Goal: Transaction & Acquisition: Book appointment/travel/reservation

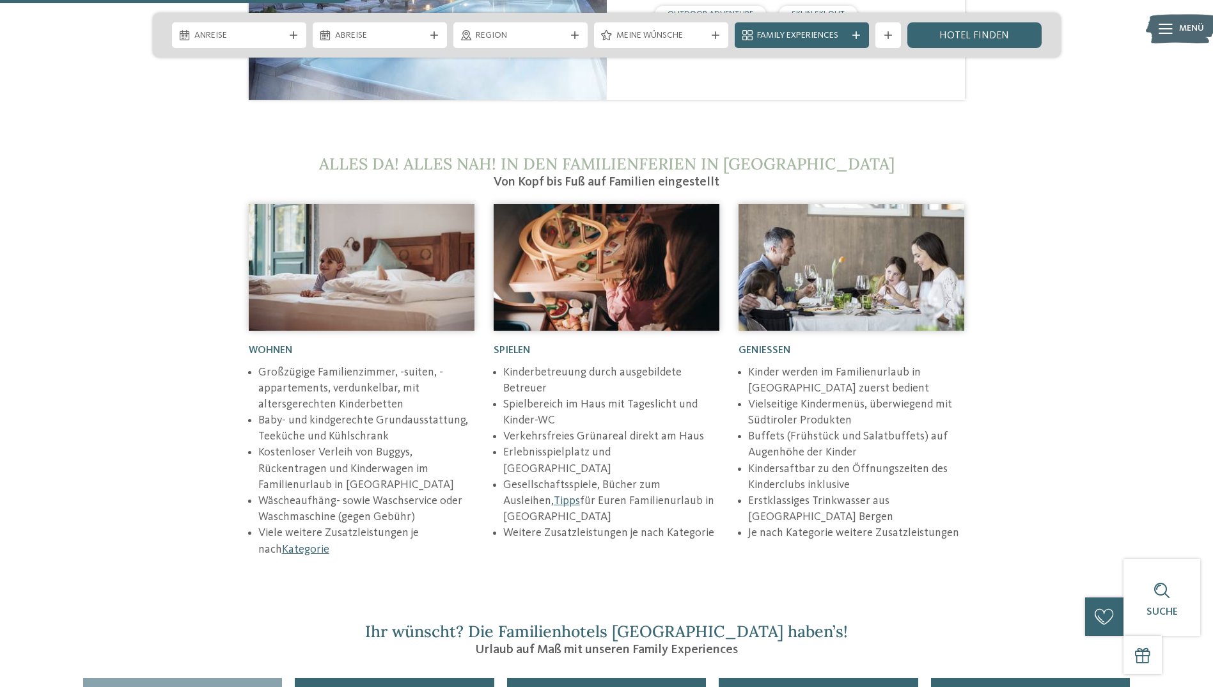
scroll to position [1983, 0]
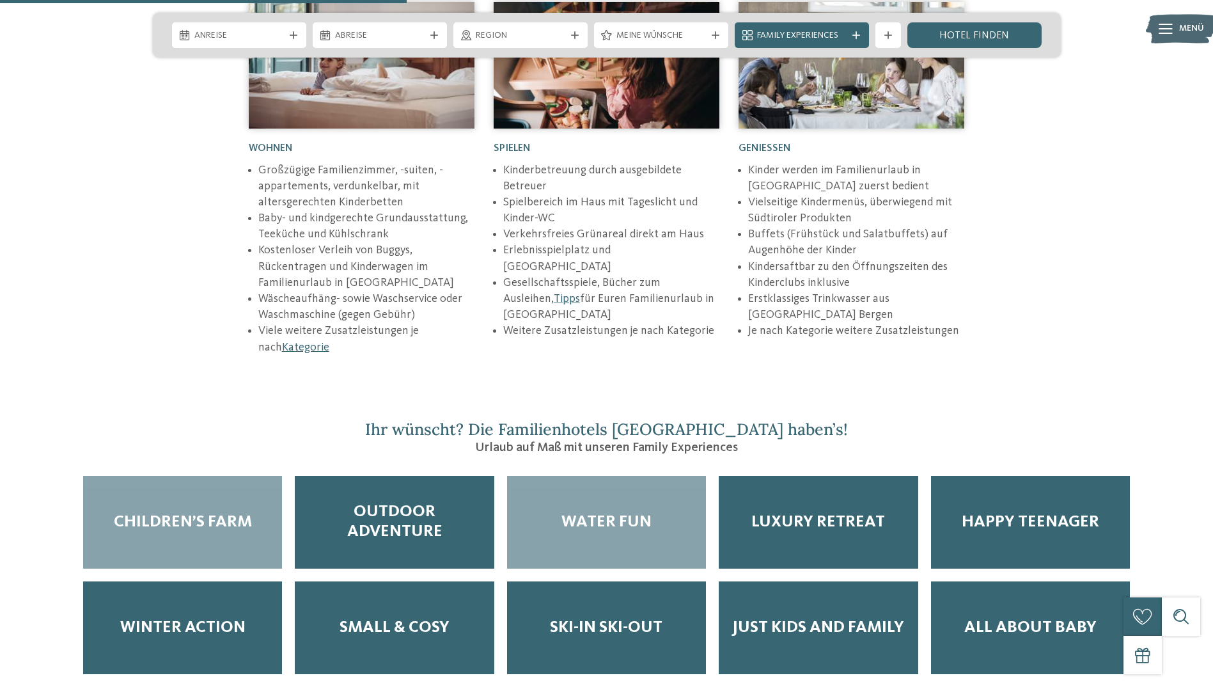
click at [644, 476] on div "Water Fun" at bounding box center [606, 522] width 199 height 93
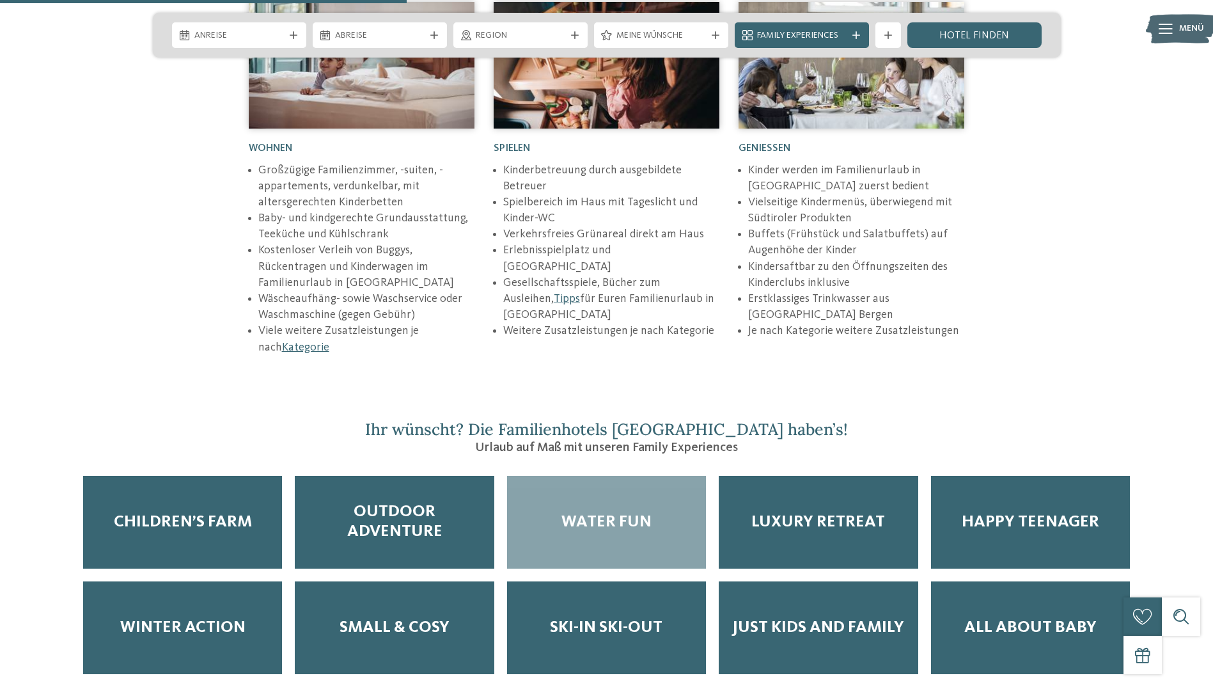
click at [603, 512] on span "Water Fun" at bounding box center [607, 522] width 90 height 20
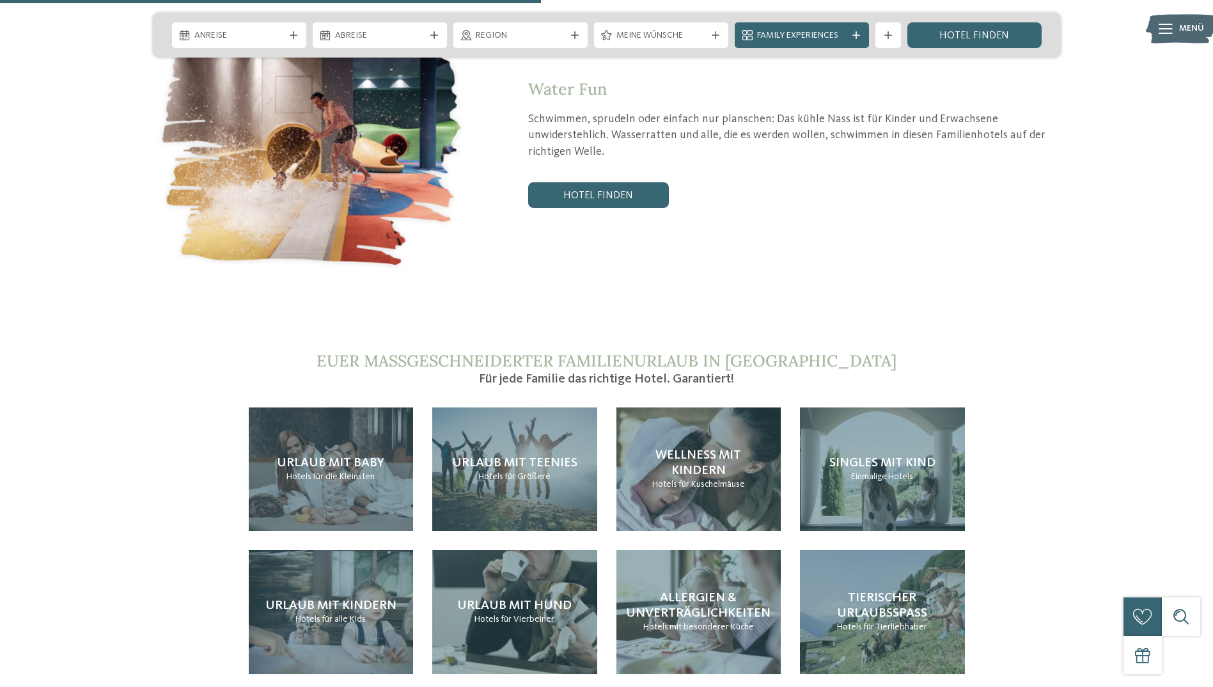
scroll to position [2623, 0]
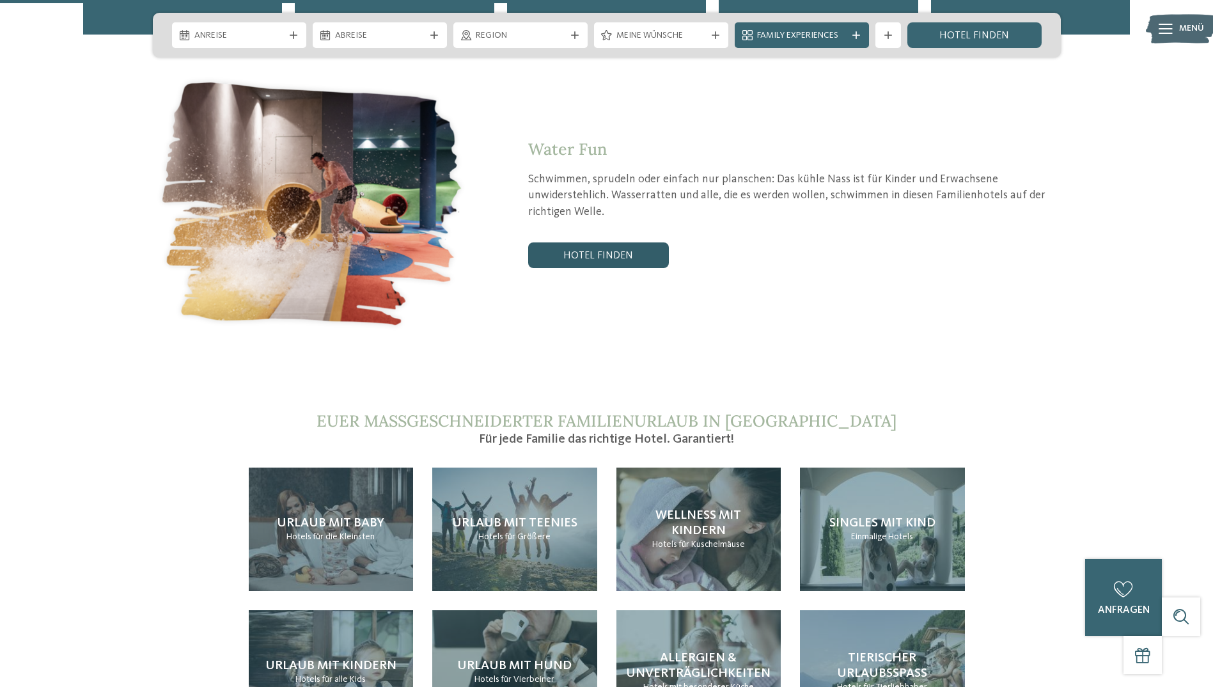
click at [602, 242] on link "Hotel finden" at bounding box center [598, 255] width 141 height 26
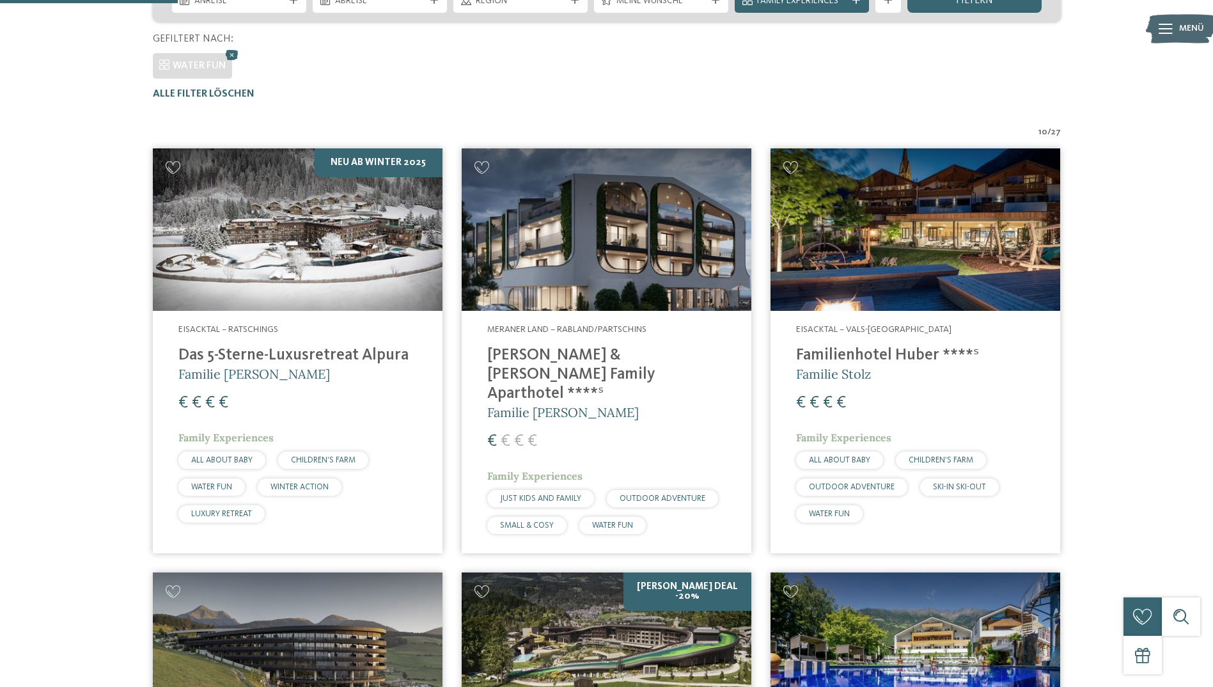
scroll to position [331, 0]
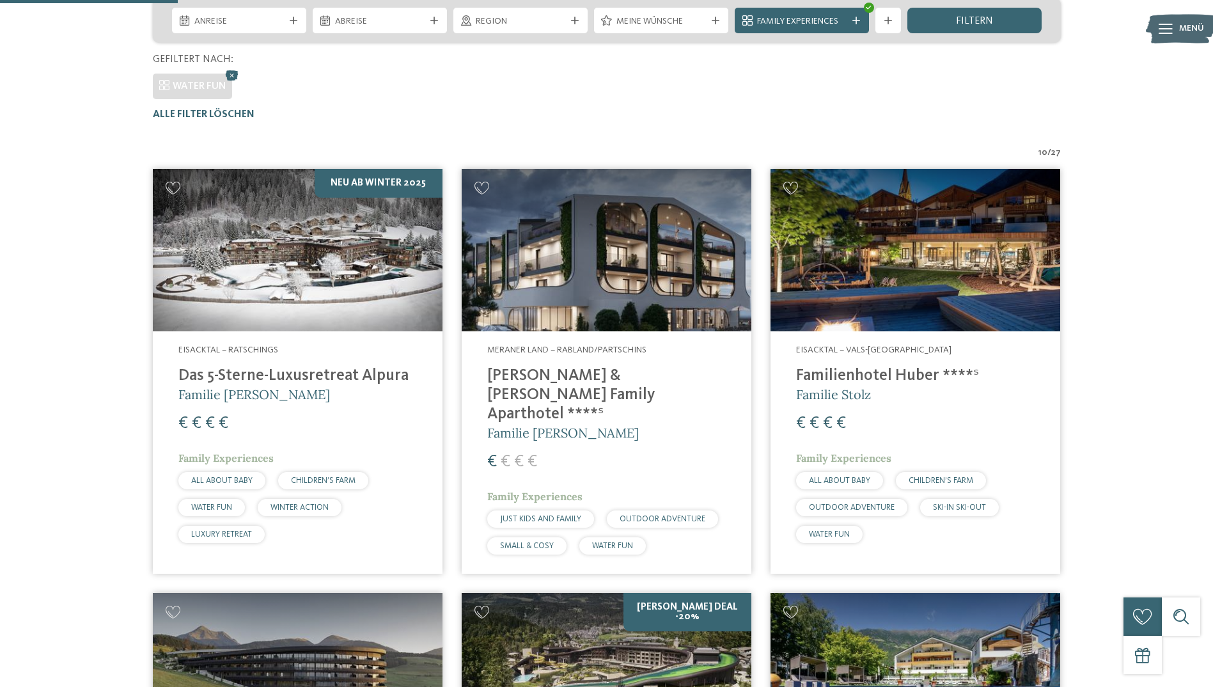
click at [1020, 257] on img at bounding box center [916, 250] width 290 height 163
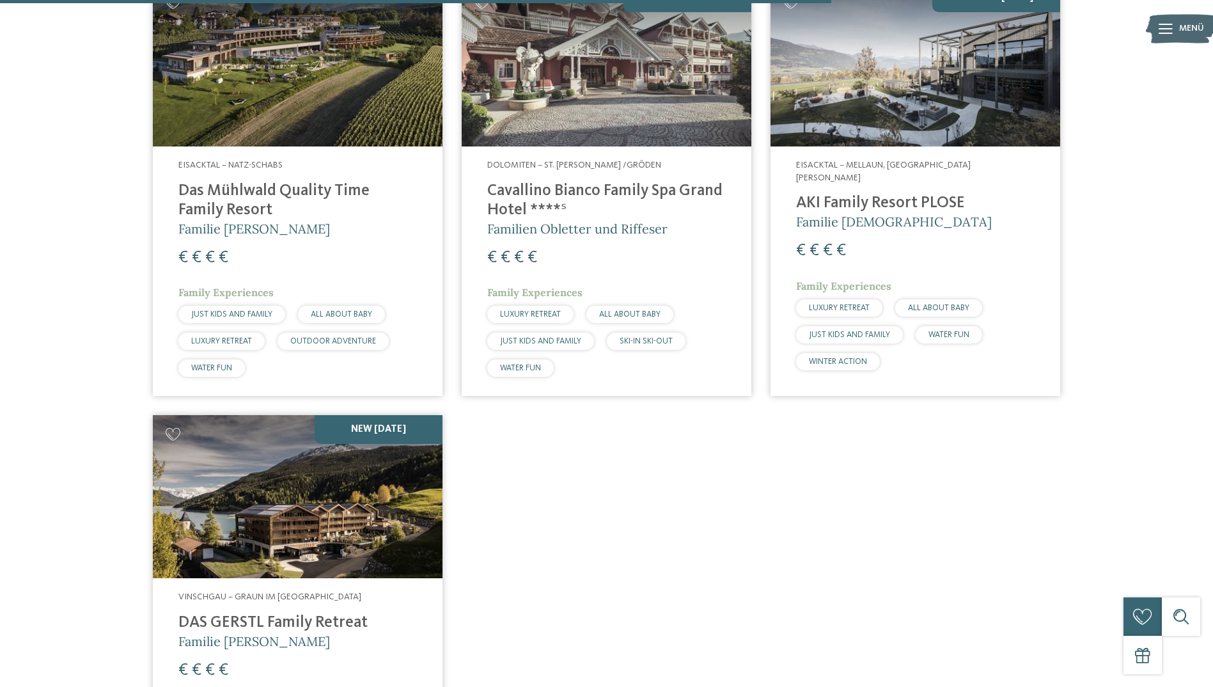
scroll to position [1546, 0]
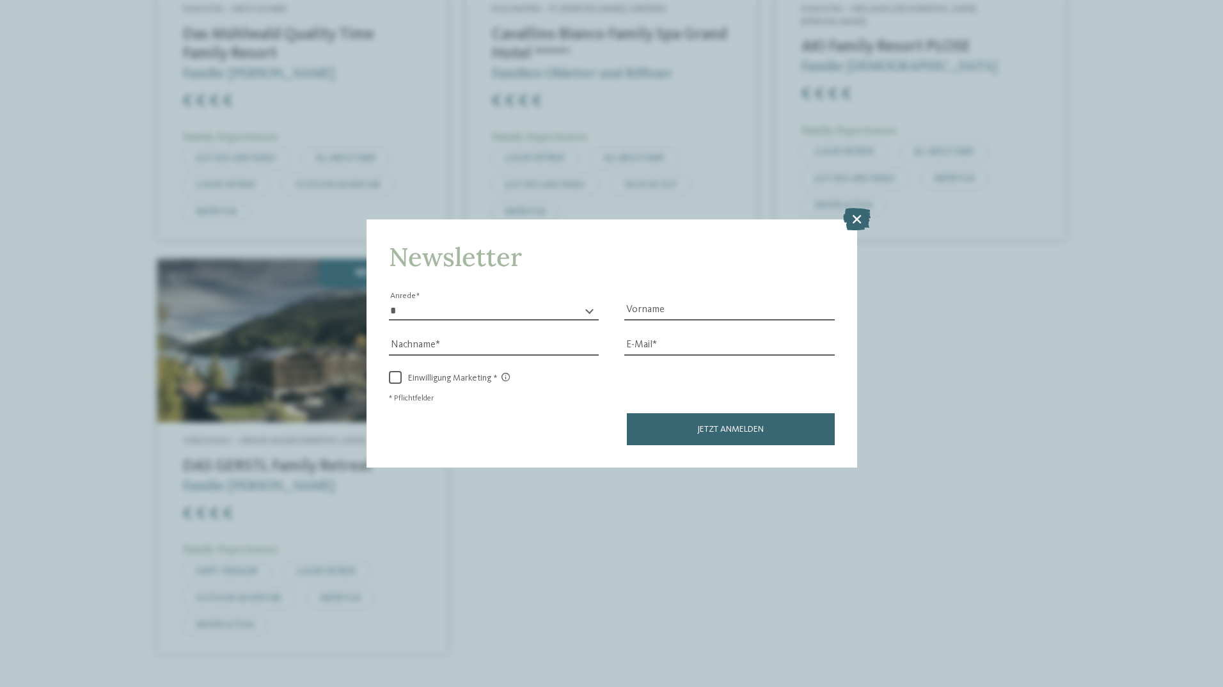
click at [857, 214] on icon at bounding box center [857, 218] width 28 height 22
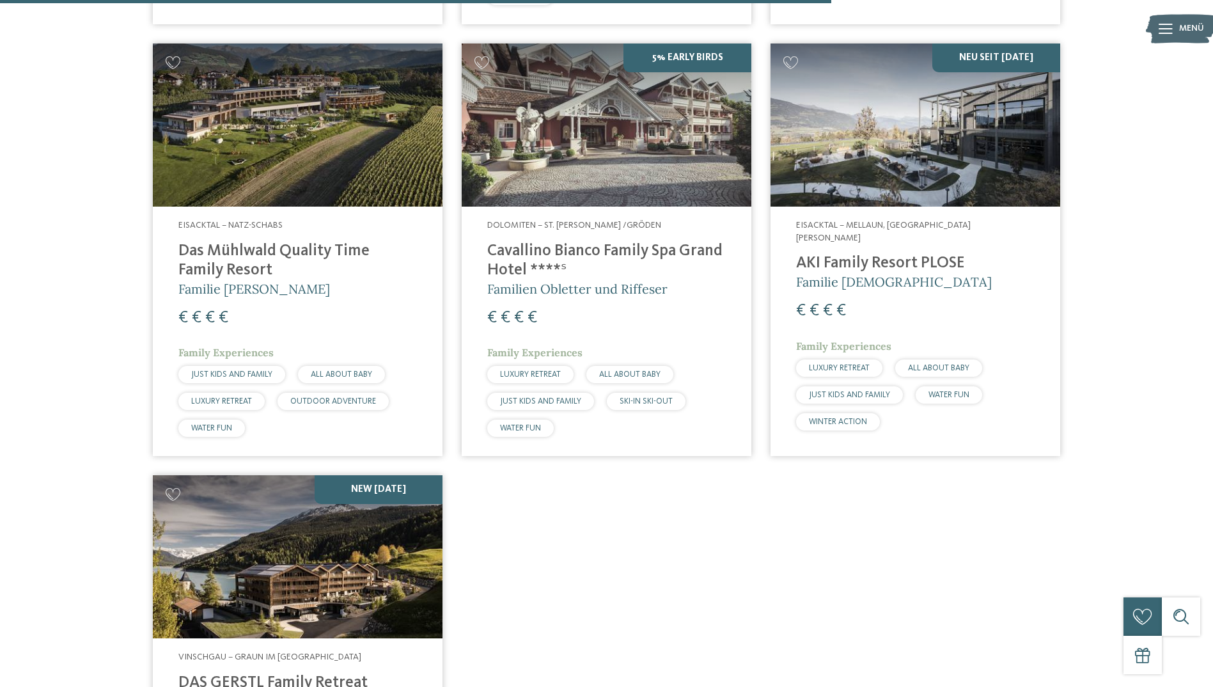
scroll to position [1098, 0]
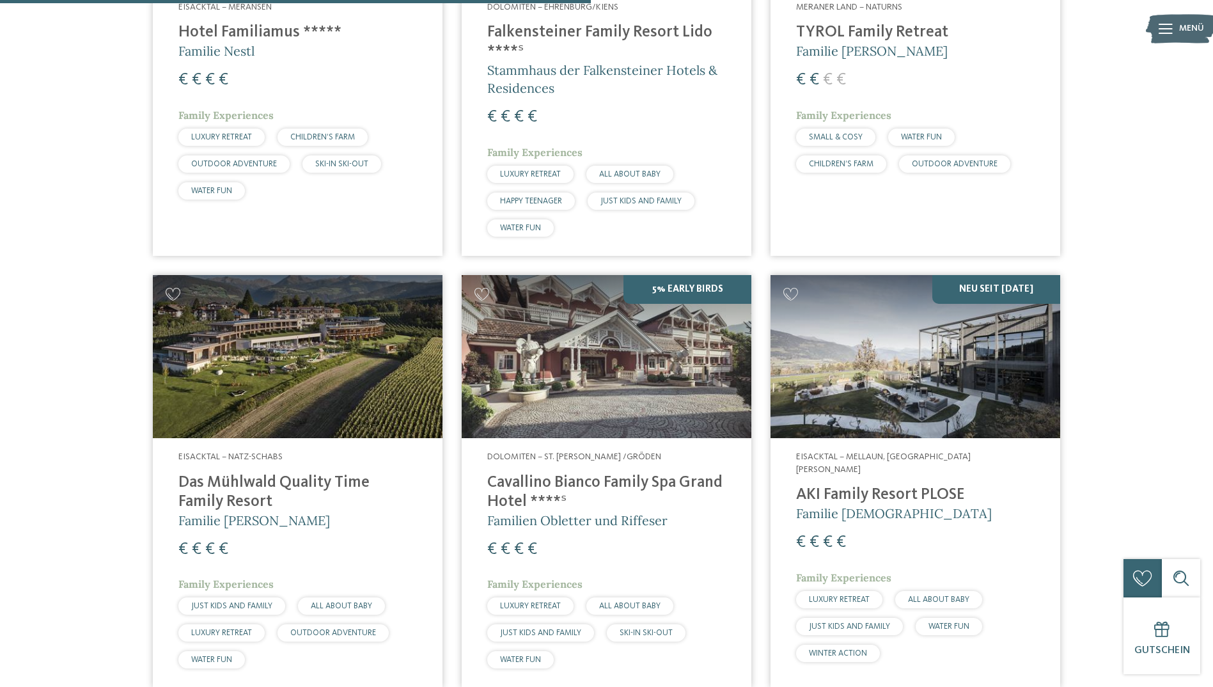
click at [1023, 351] on img at bounding box center [916, 356] width 290 height 163
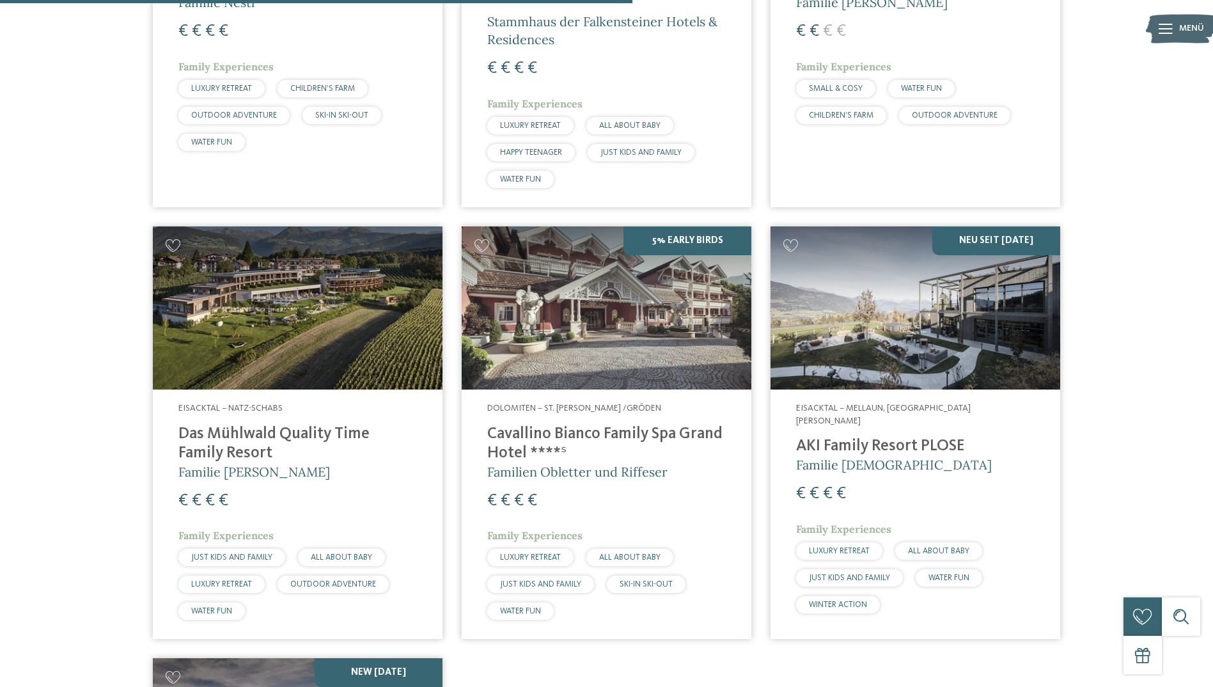
scroll to position [1226, 0]
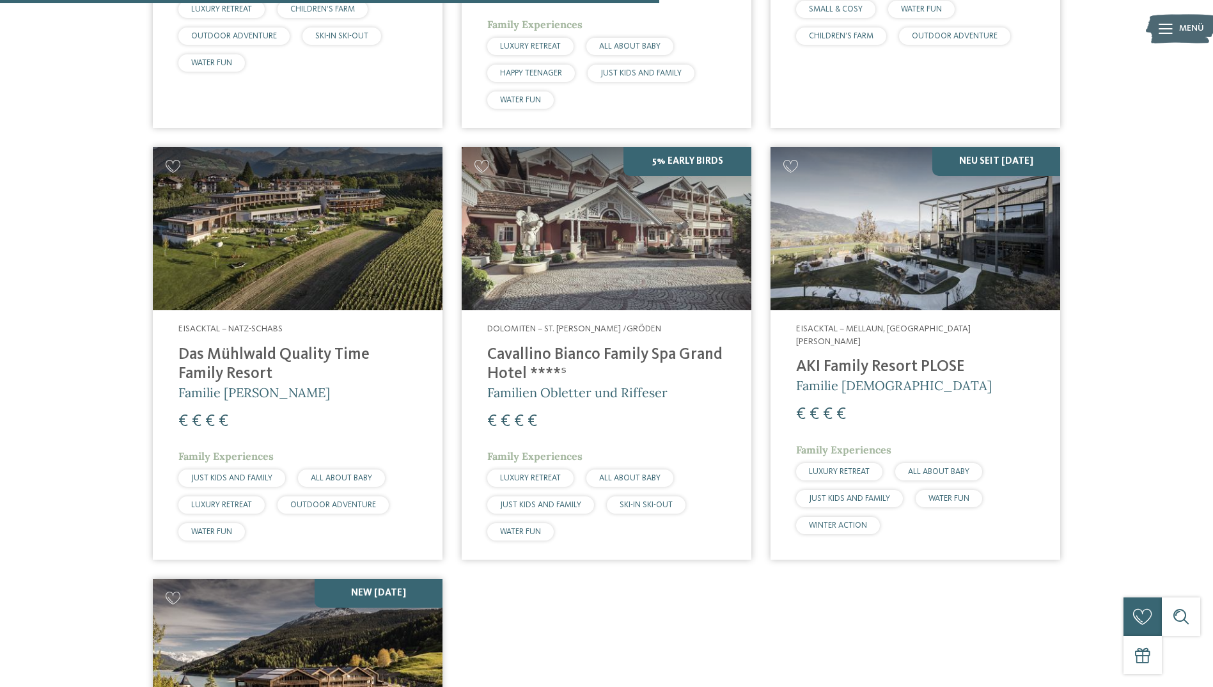
click at [958, 203] on img at bounding box center [916, 228] width 290 height 163
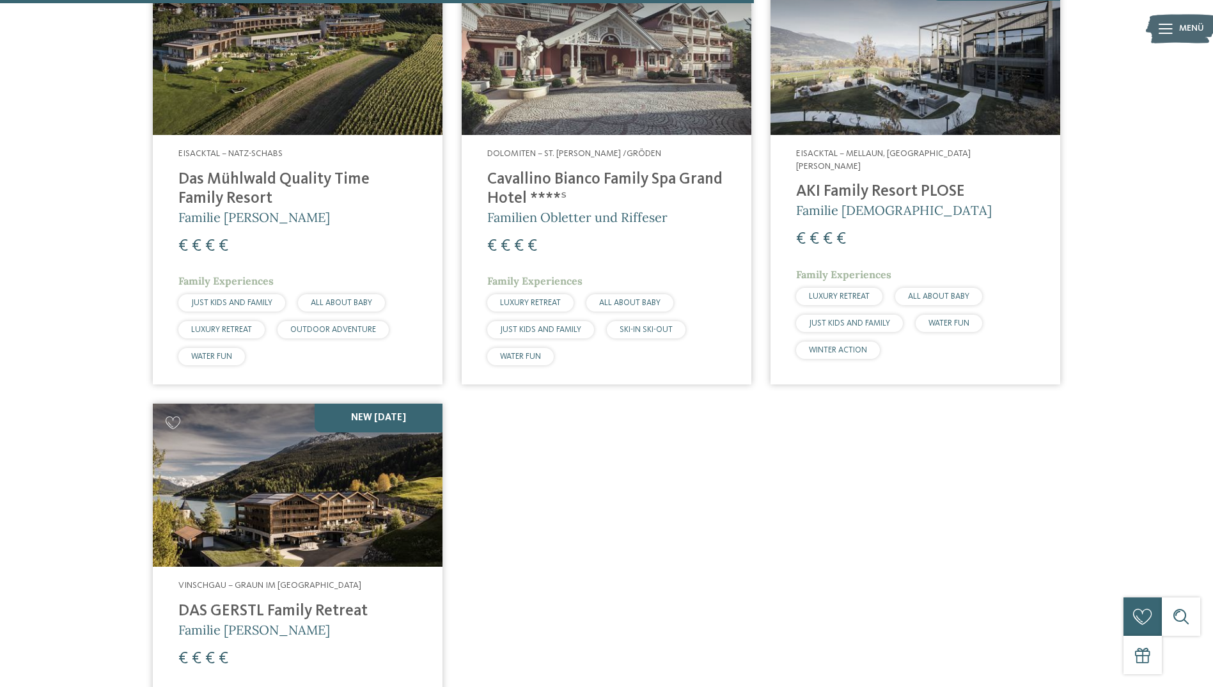
scroll to position [1546, 0]
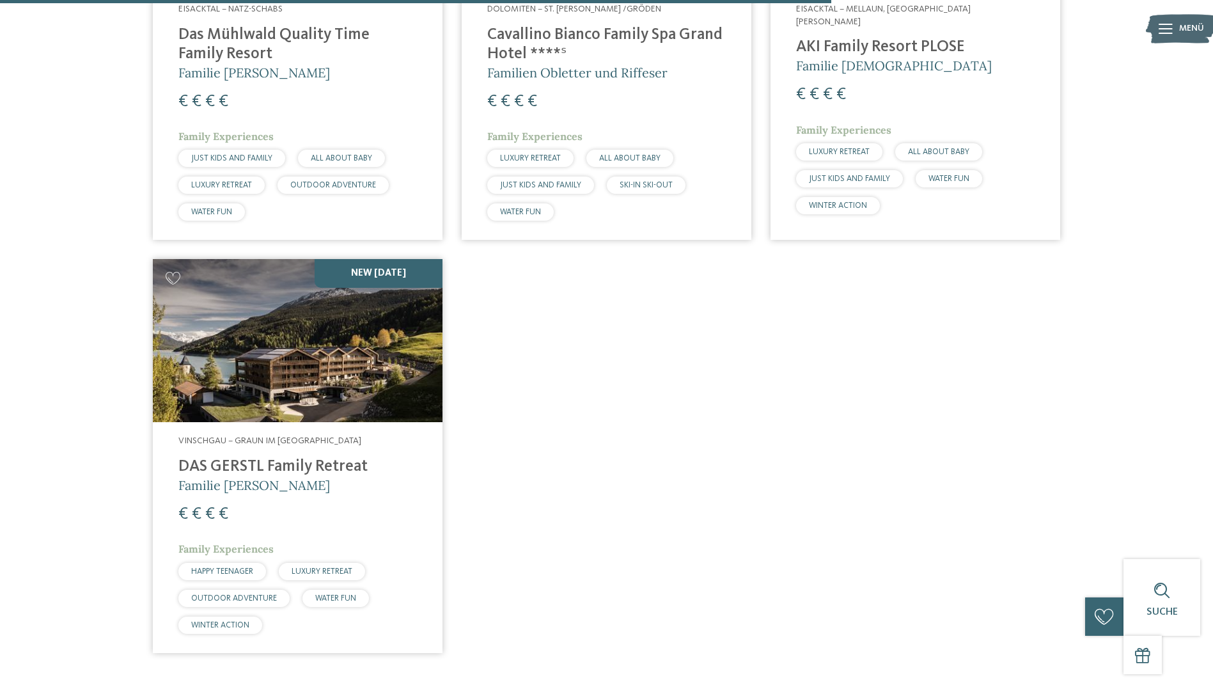
click at [368, 340] on img at bounding box center [298, 340] width 290 height 163
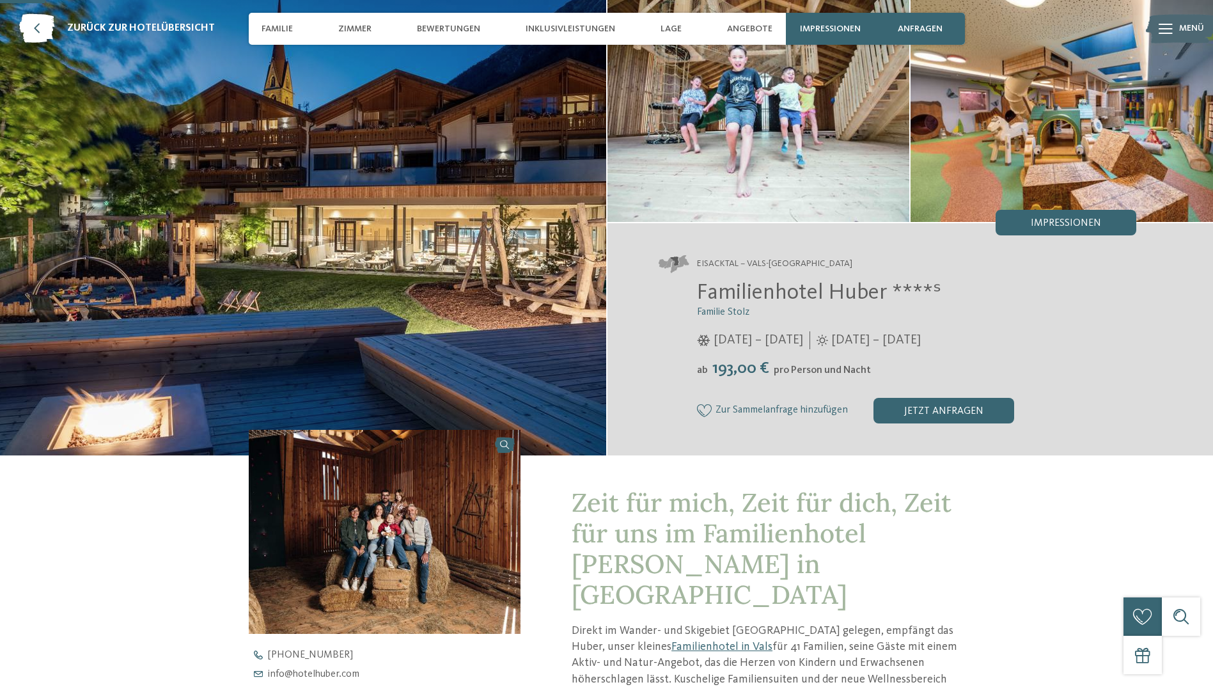
scroll to position [64, 0]
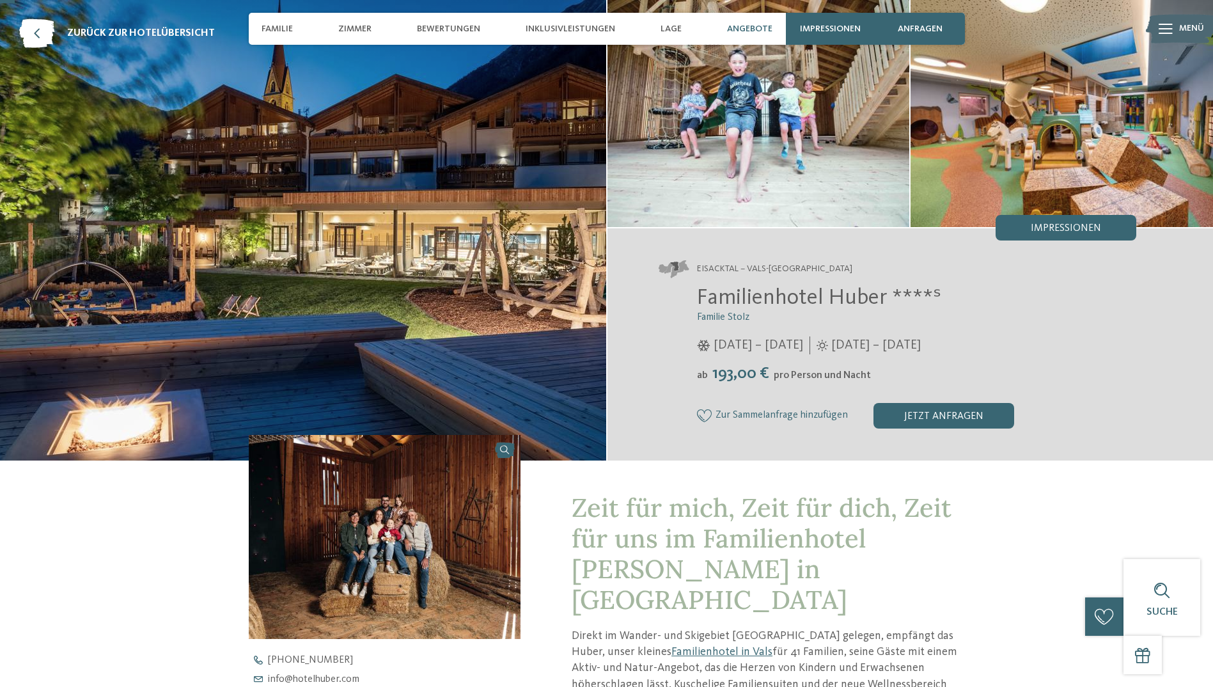
click at [759, 32] on span "Angebote" at bounding box center [749, 29] width 45 height 11
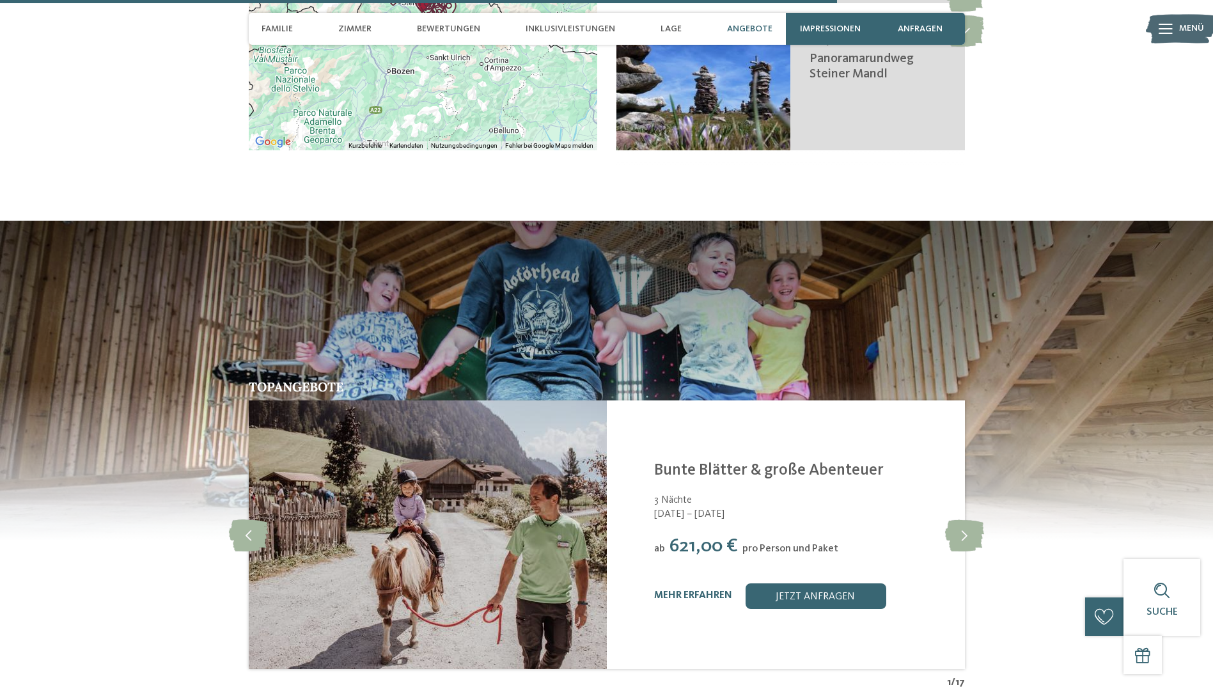
scroll to position [3667, 0]
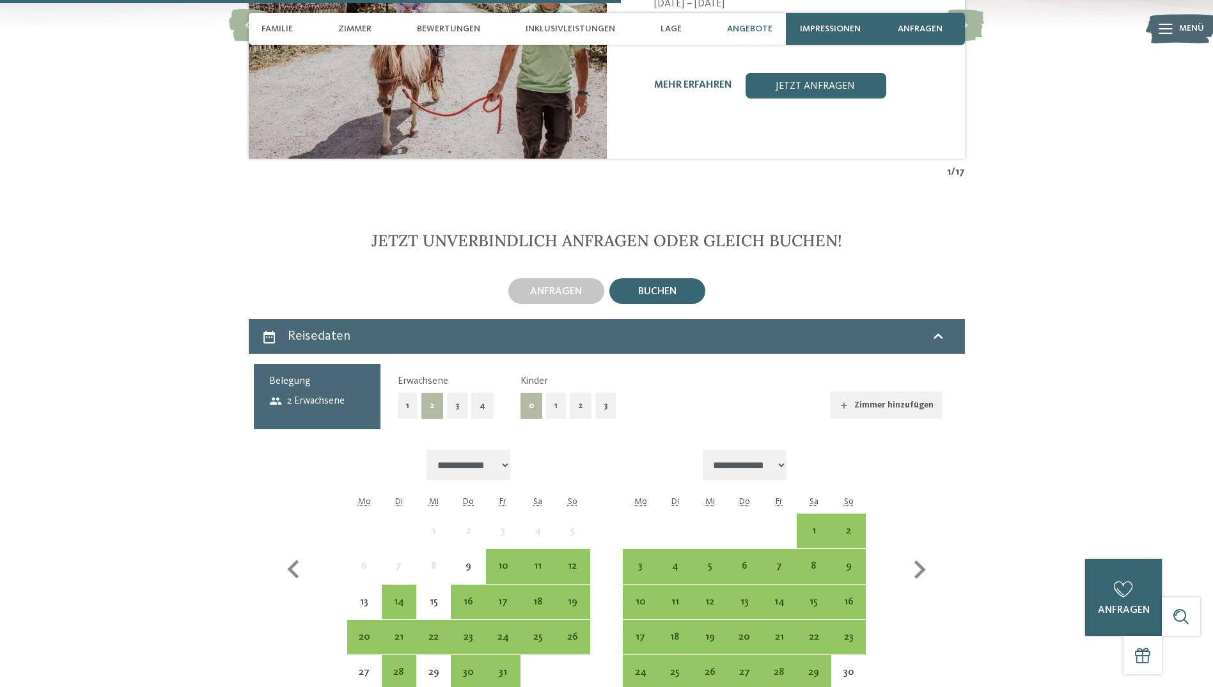
scroll to position [4114, 0]
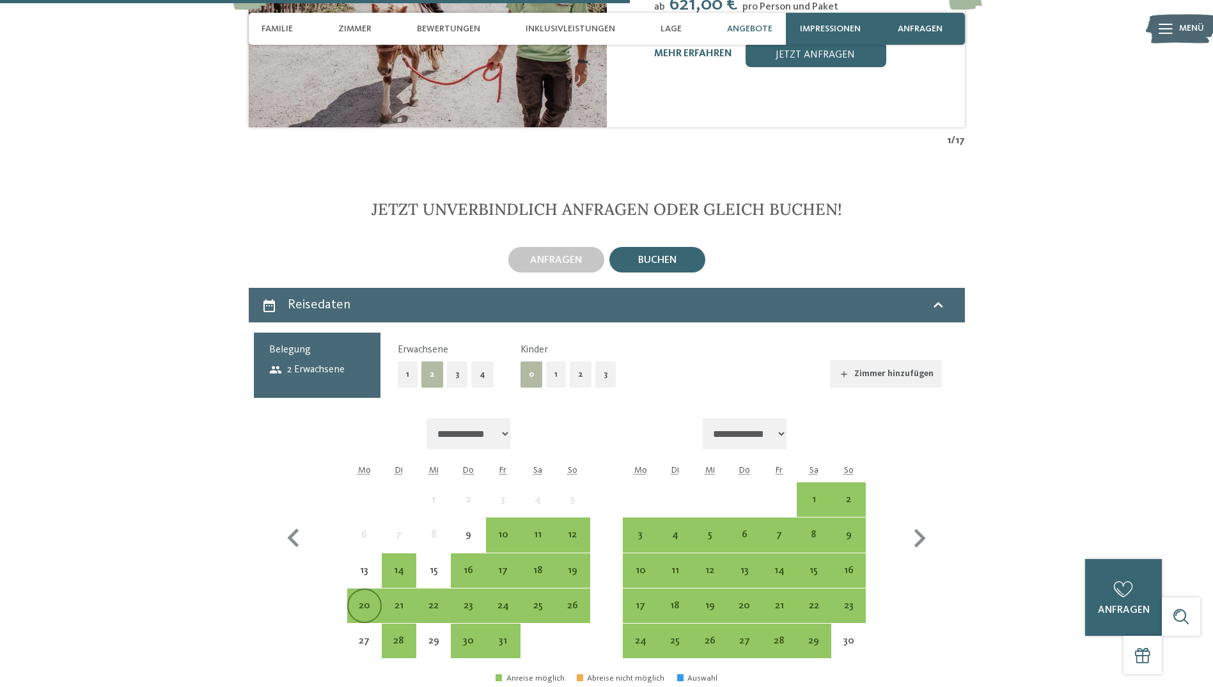
click at [364, 590] on div "20" at bounding box center [365, 606] width 32 height 32
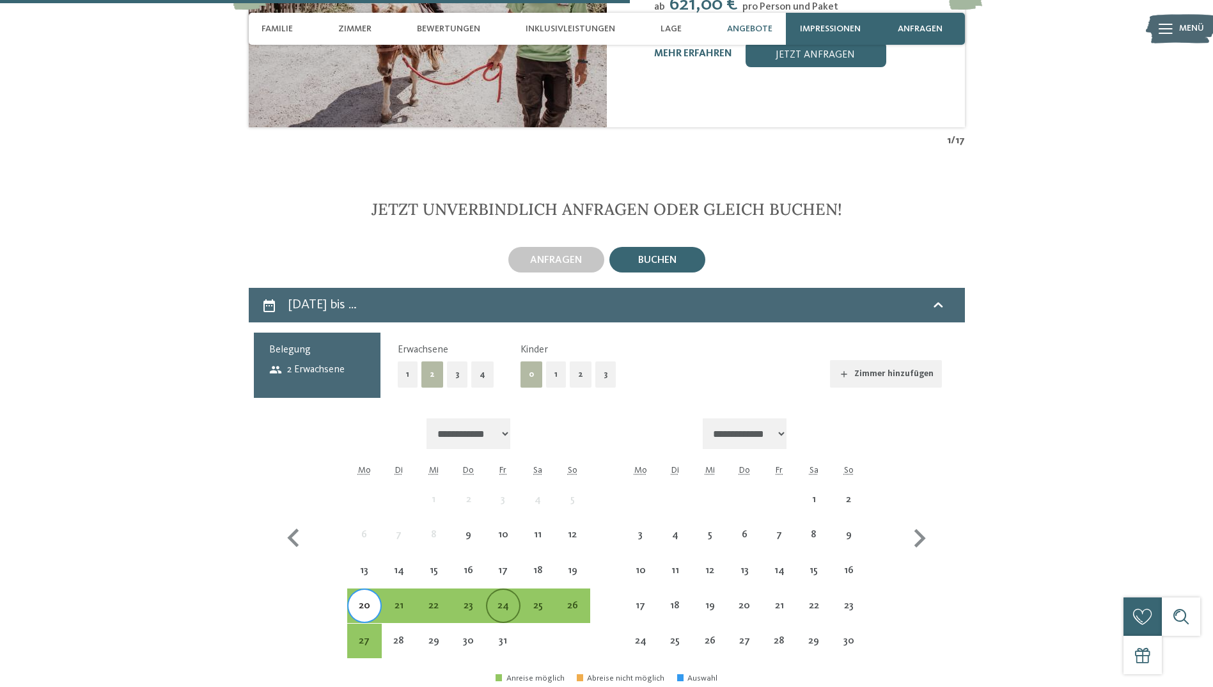
click at [501, 590] on div "24" at bounding box center [503, 606] width 32 height 32
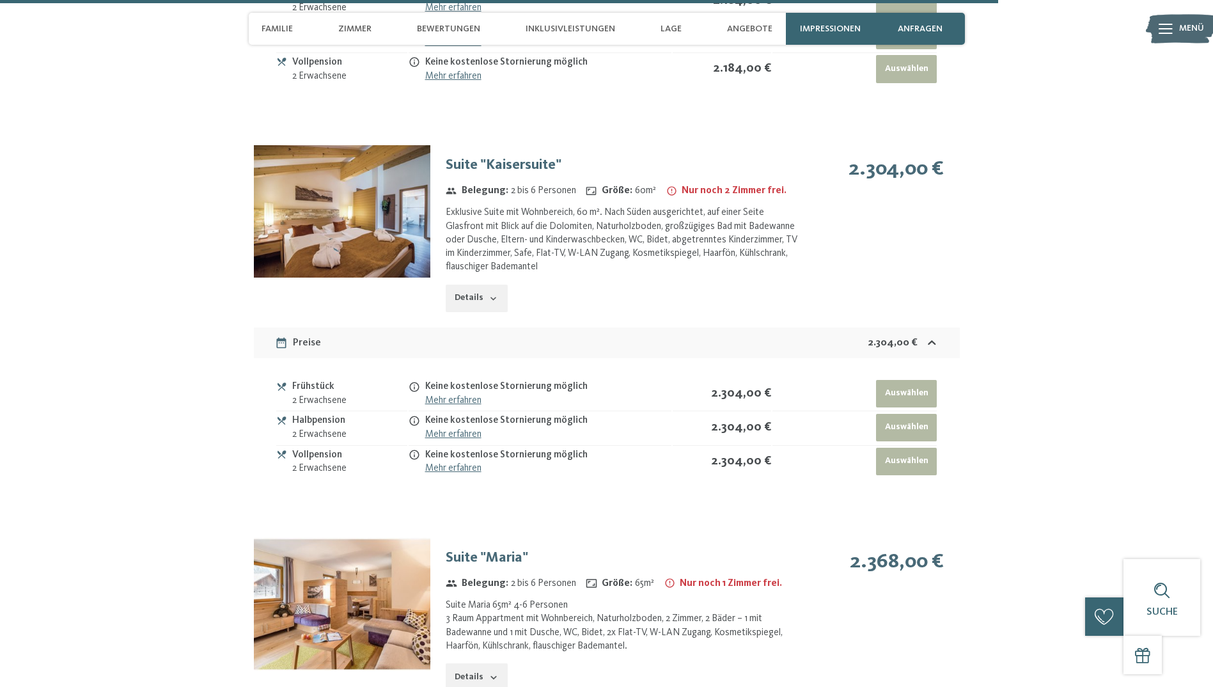
scroll to position [5010, 0]
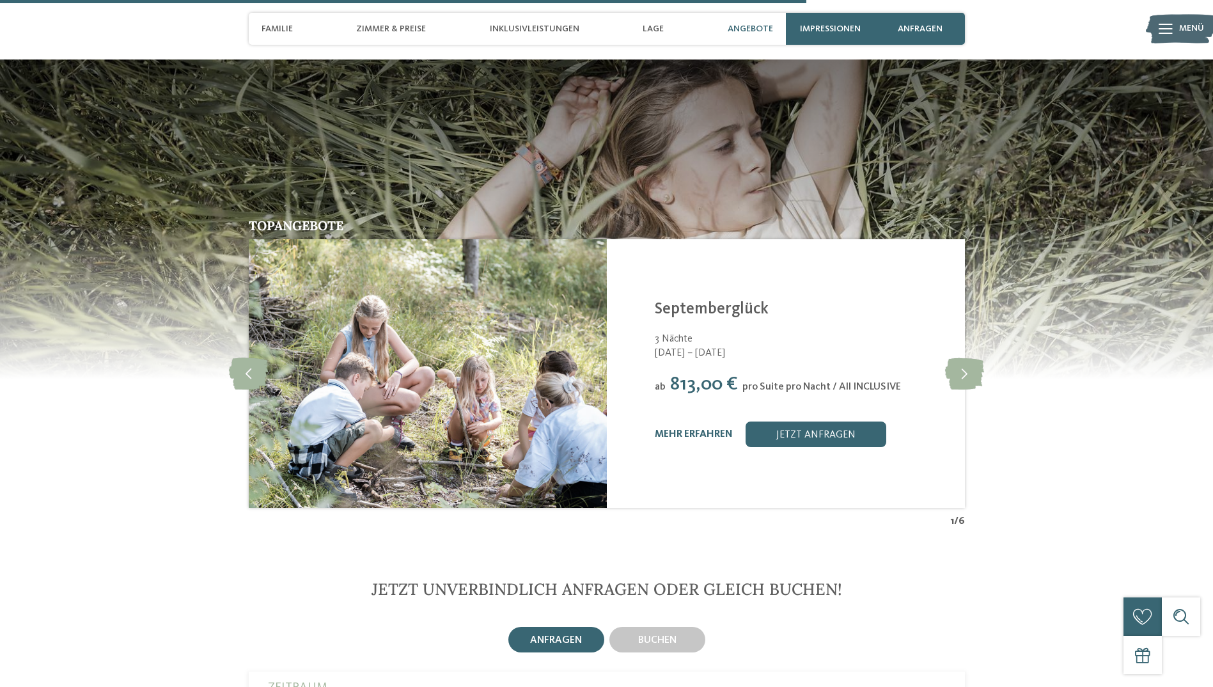
scroll to position [3070, 0]
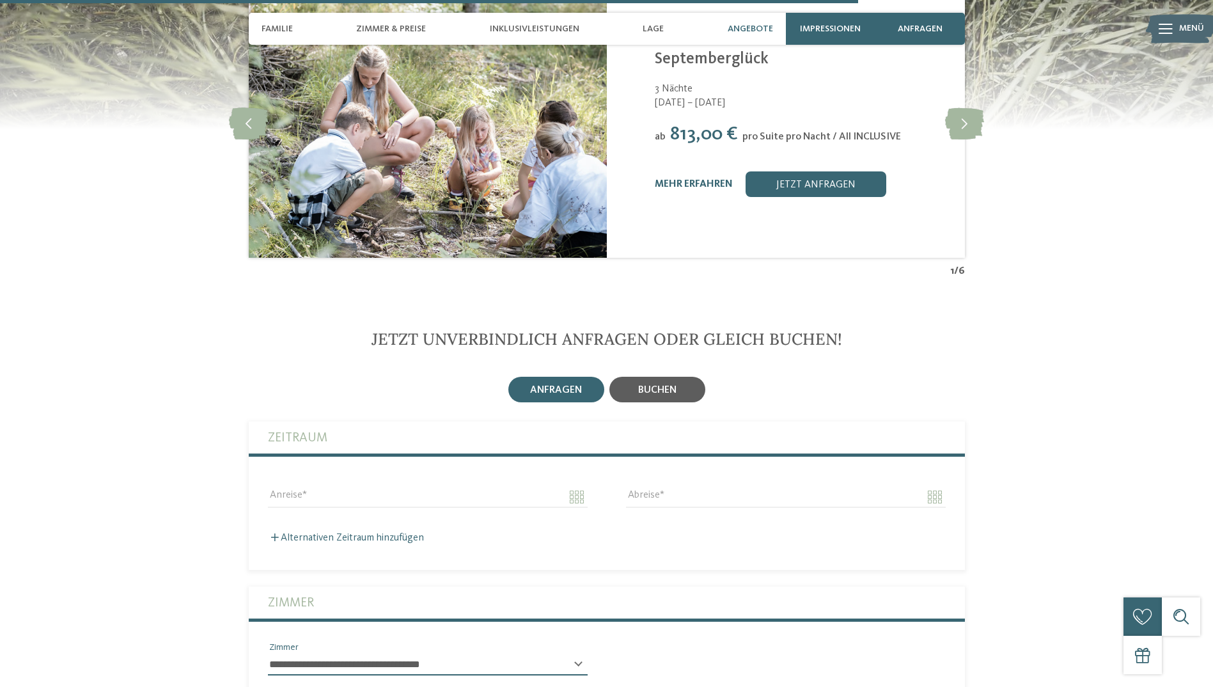
click at [650, 377] on div "buchen" at bounding box center [658, 390] width 96 height 26
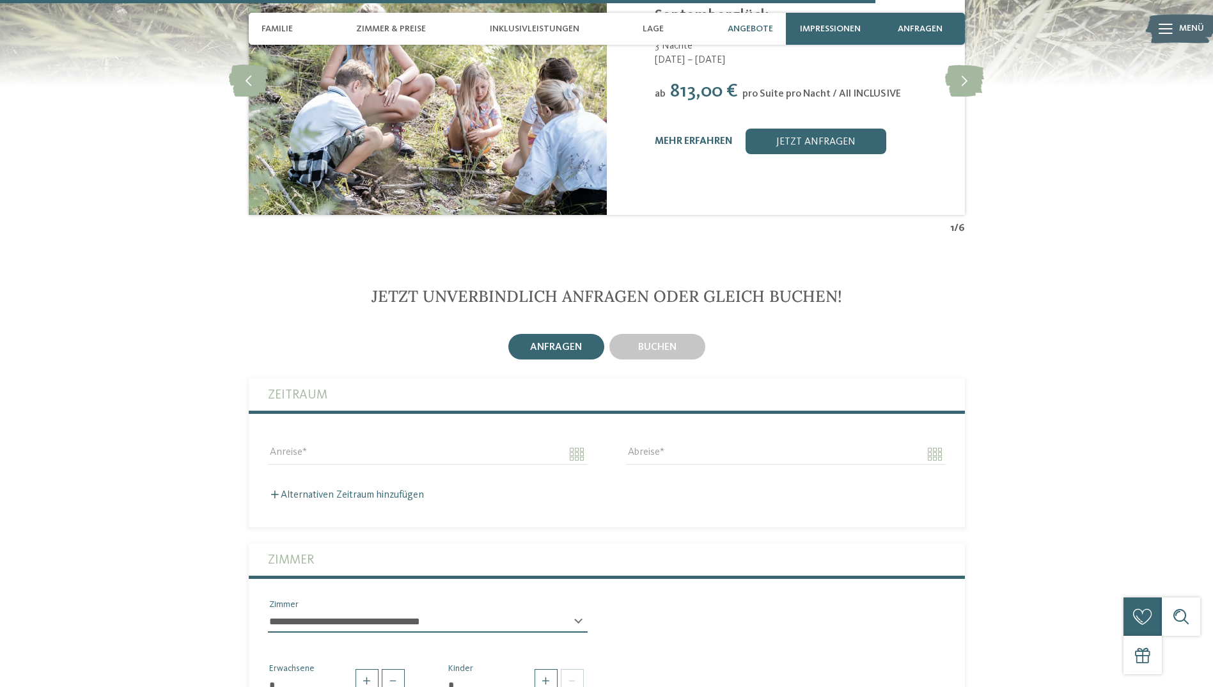
scroll to position [3134, 0]
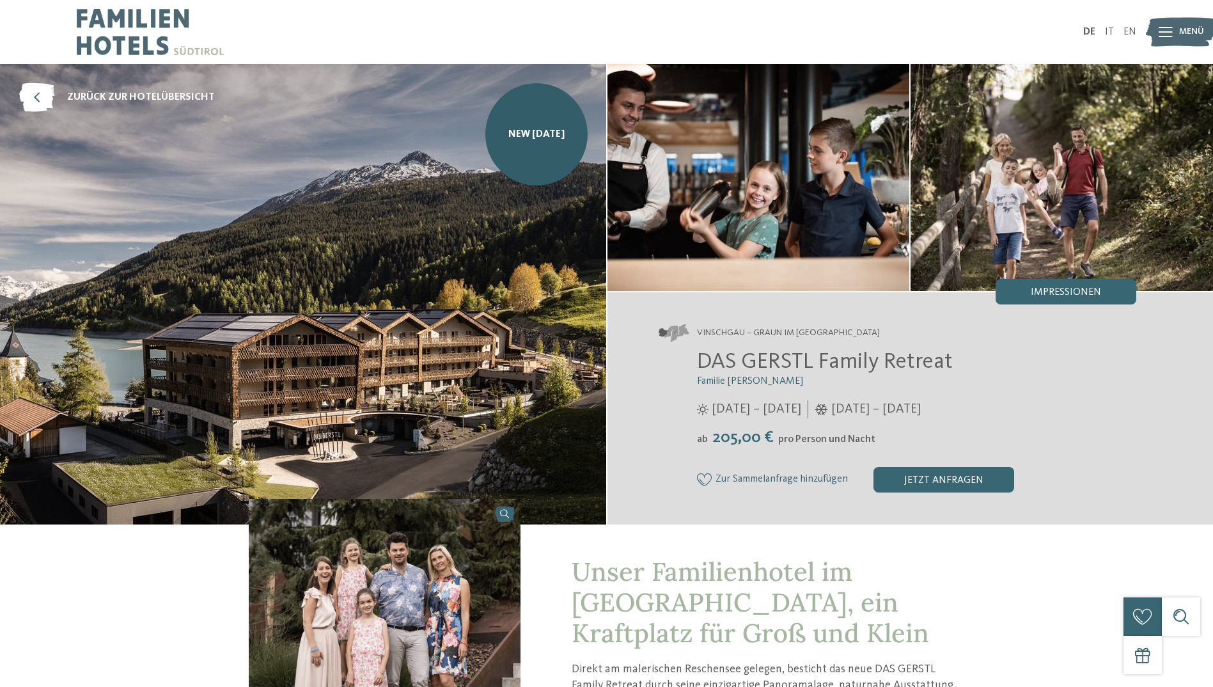
click at [1157, 28] on img at bounding box center [1181, 32] width 70 height 35
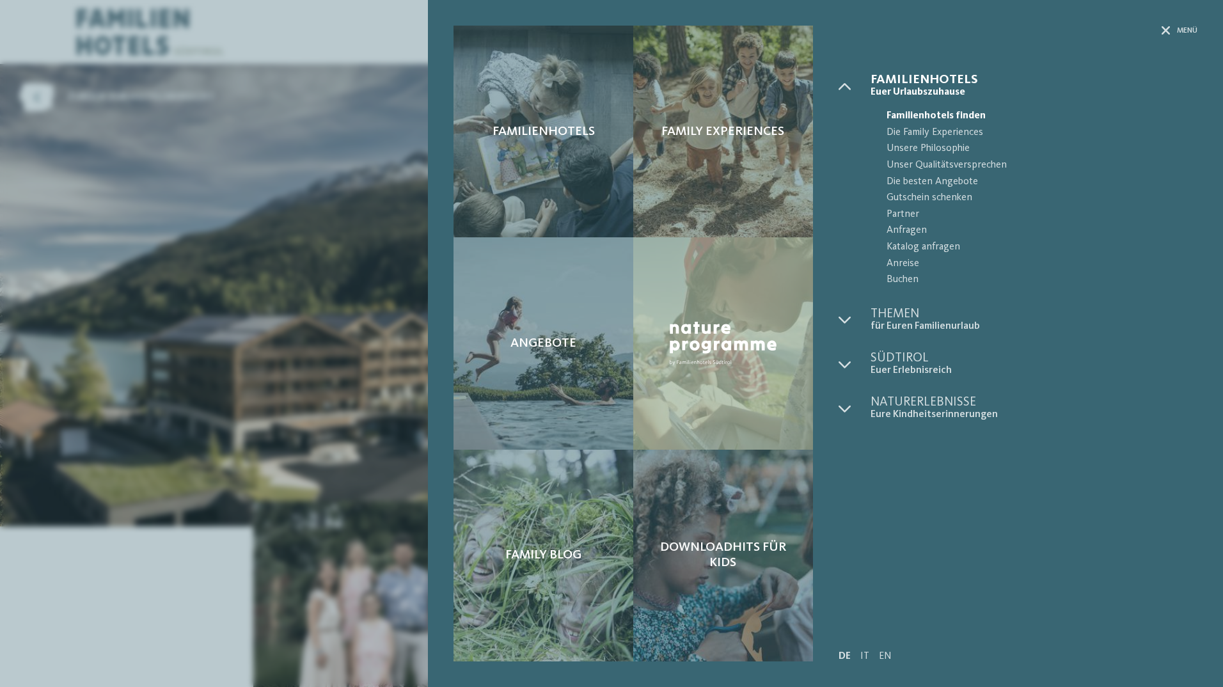
click at [1158, 29] on div "Menü" at bounding box center [1018, 50] width 359 height 48
click at [1169, 30] on icon at bounding box center [1166, 30] width 9 height 9
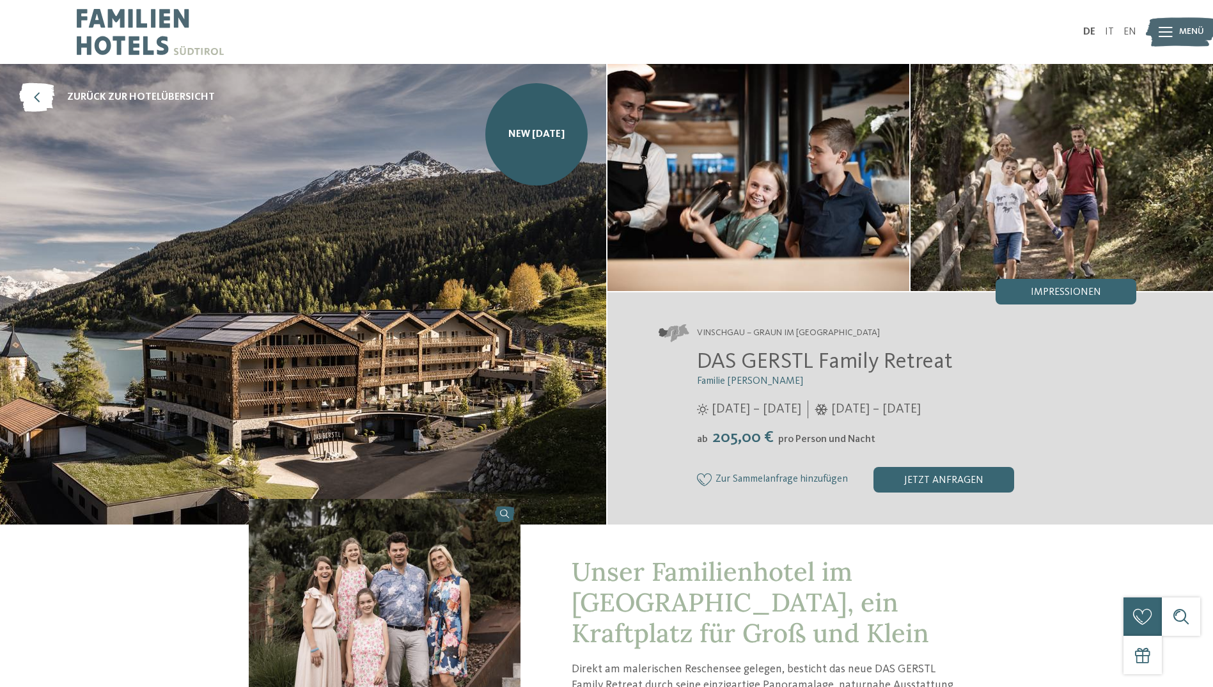
click at [1178, 36] on img at bounding box center [1181, 32] width 70 height 35
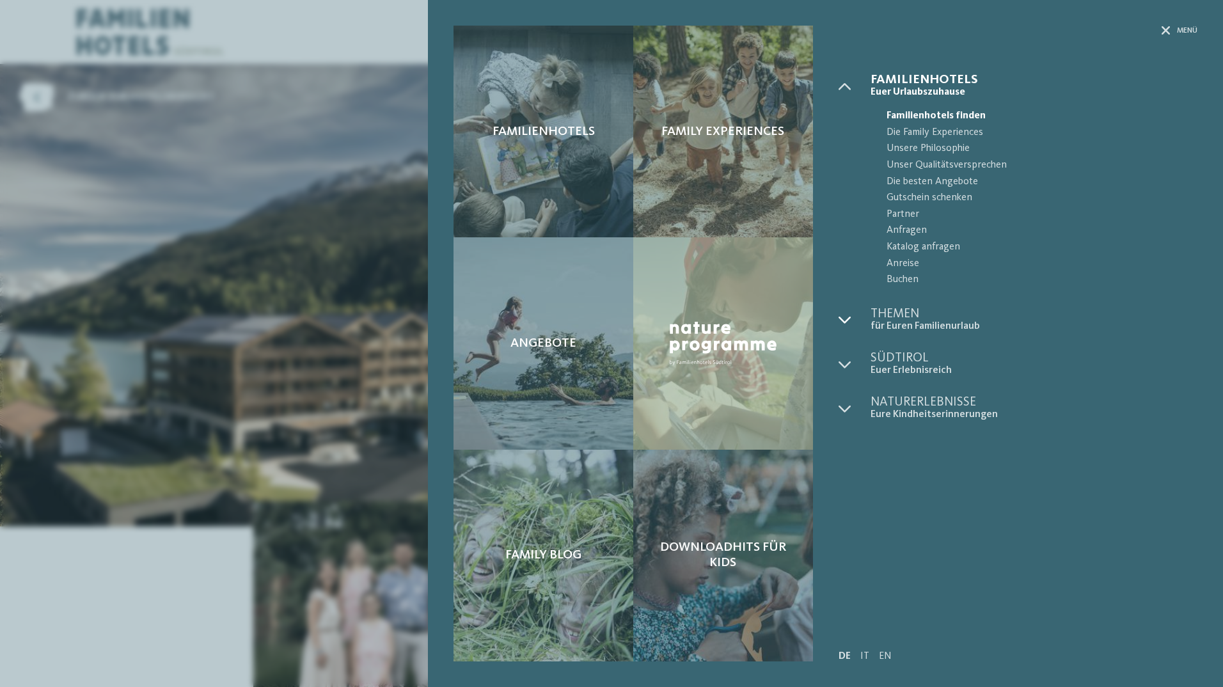
click at [844, 319] on icon at bounding box center [845, 319] width 13 height 13
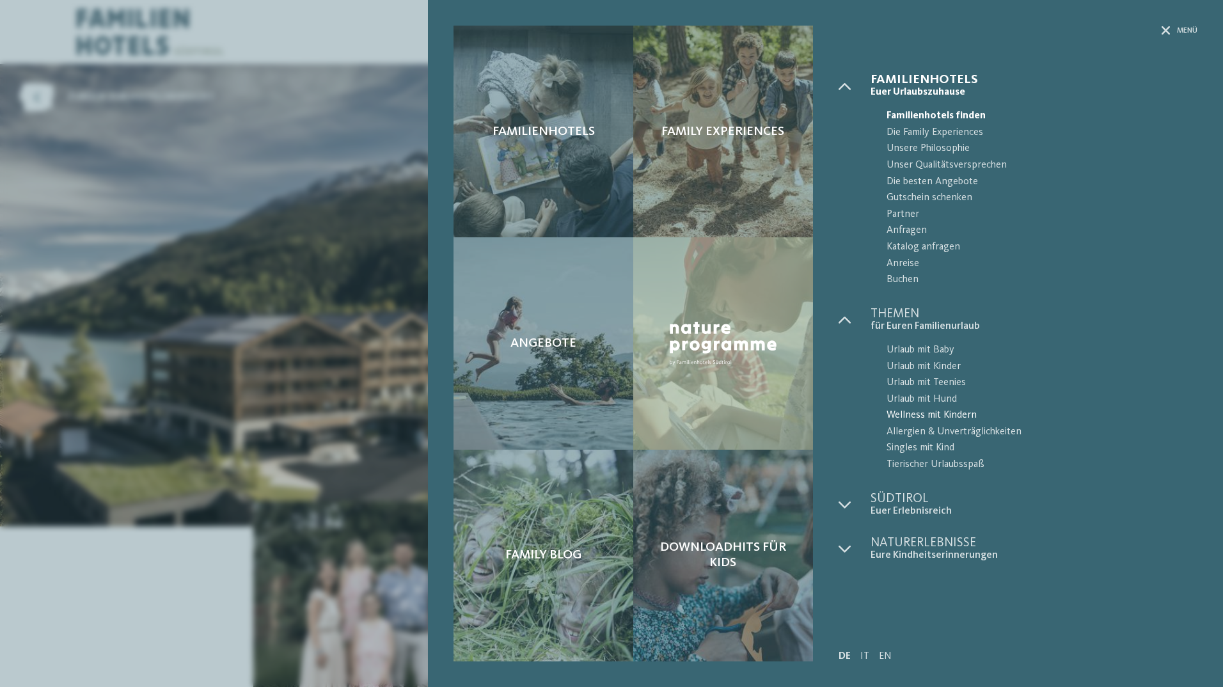
click at [924, 410] on span "Wellness mit Kindern" at bounding box center [1042, 415] width 311 height 17
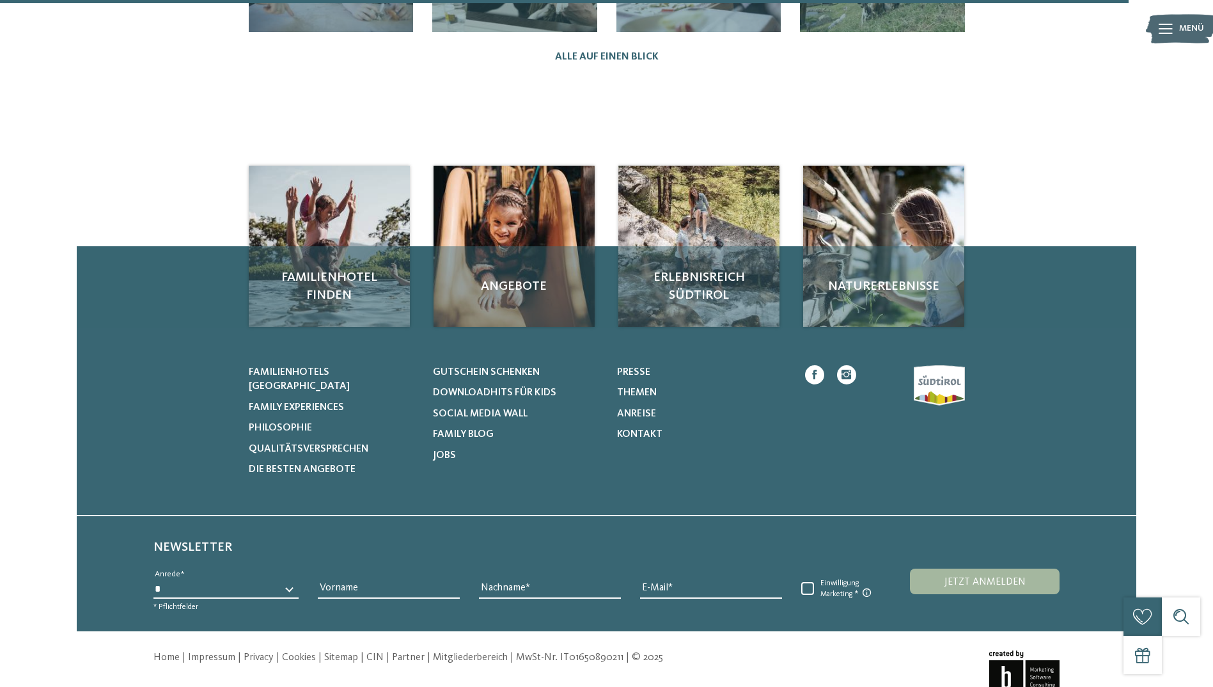
scroll to position [1771, 0]
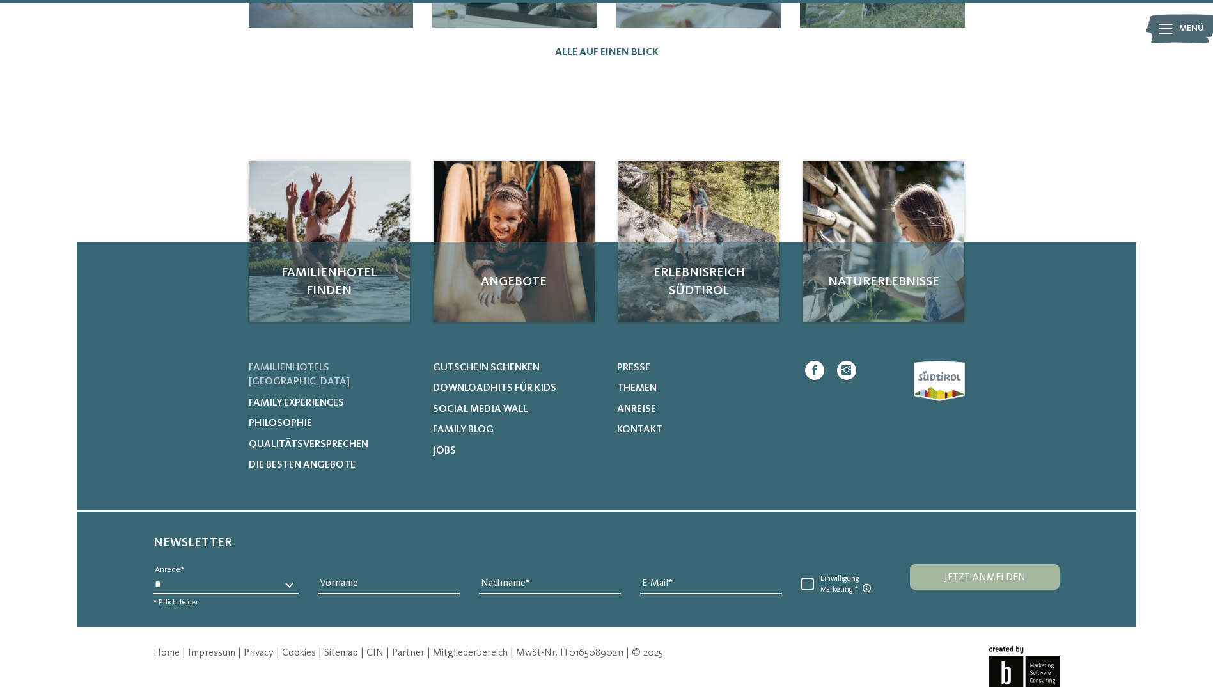
click at [328, 361] on link "Familienhotels [GEOGRAPHIC_DATA]" at bounding box center [333, 375] width 168 height 29
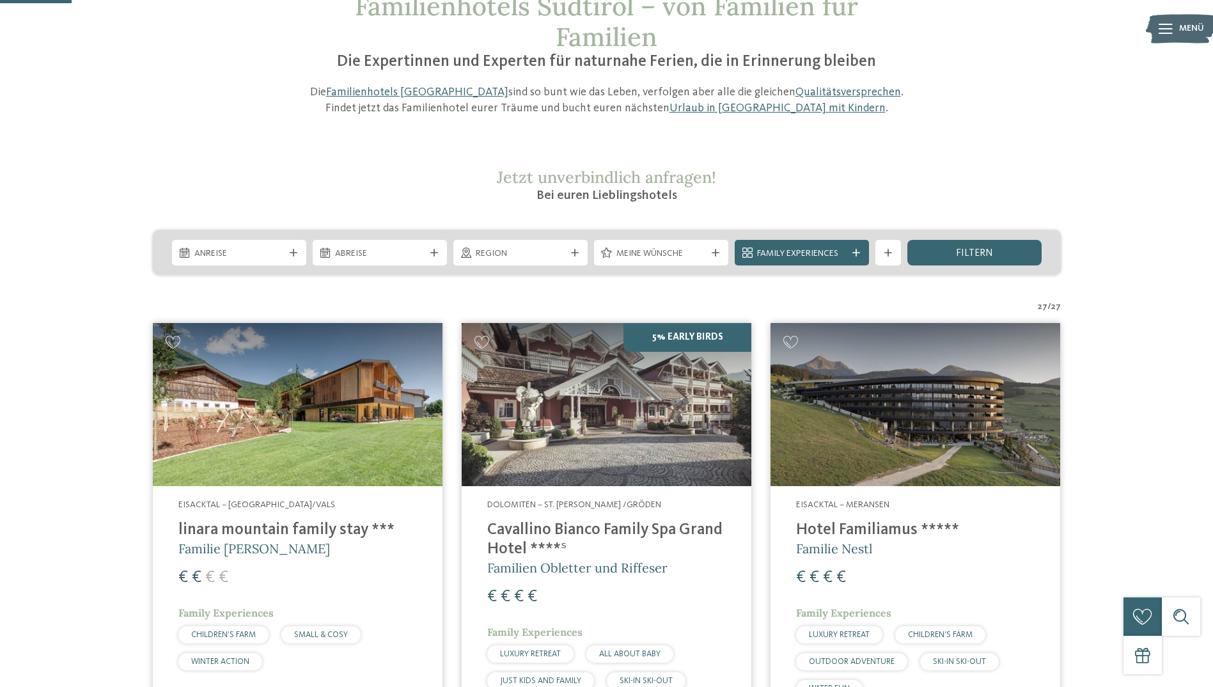
scroll to position [256, 0]
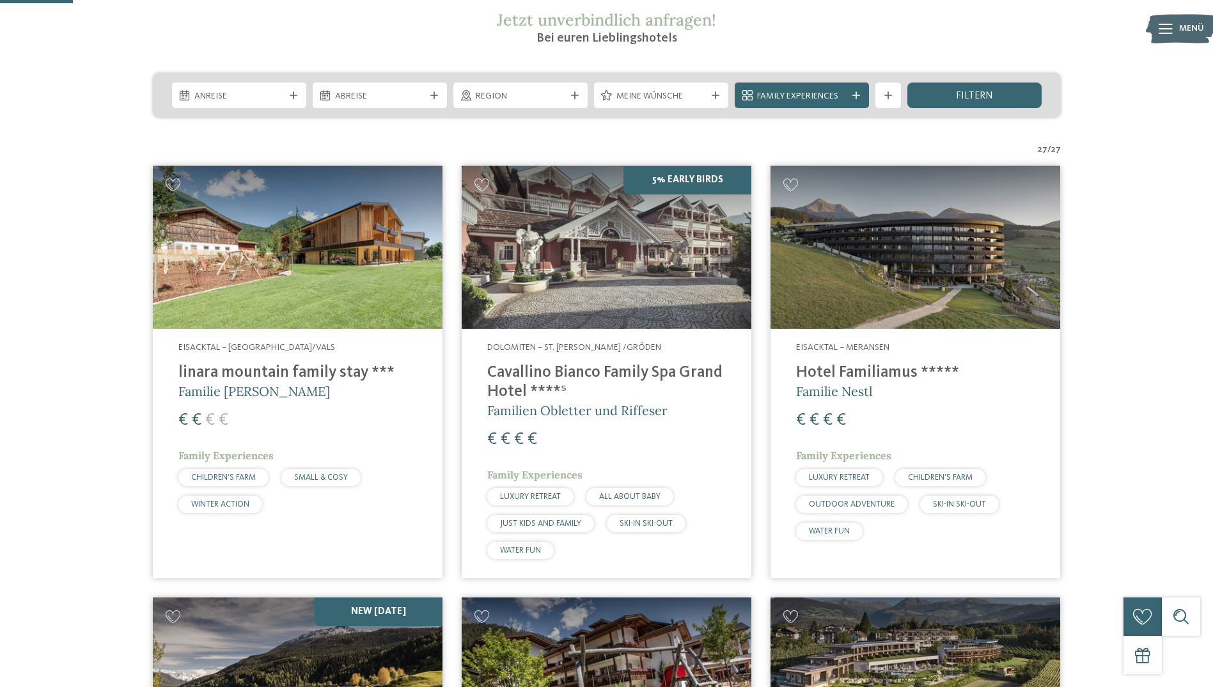
click at [875, 295] on img at bounding box center [916, 247] width 290 height 163
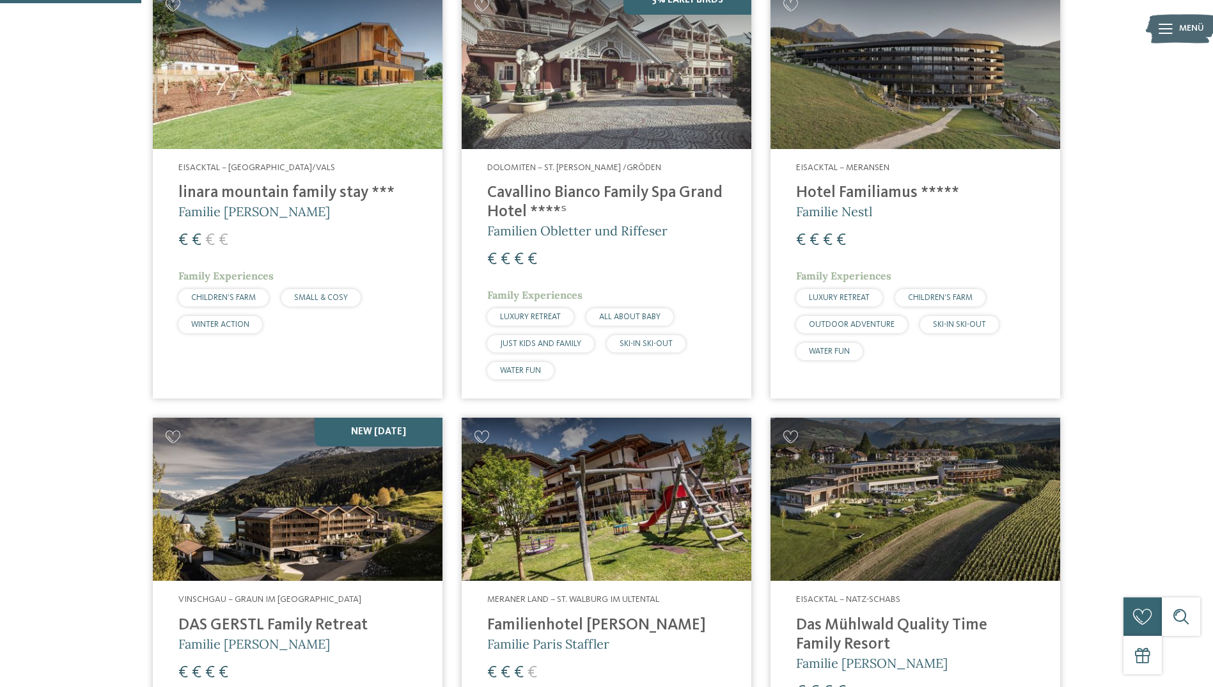
scroll to position [640, 0]
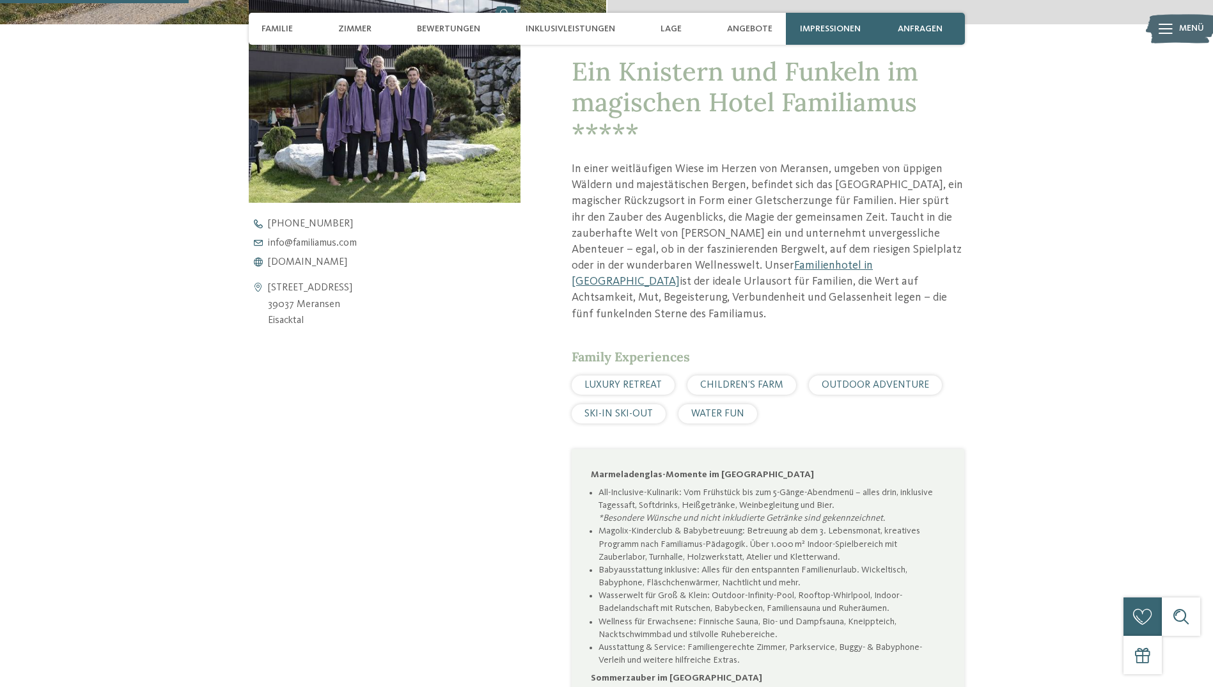
scroll to position [704, 0]
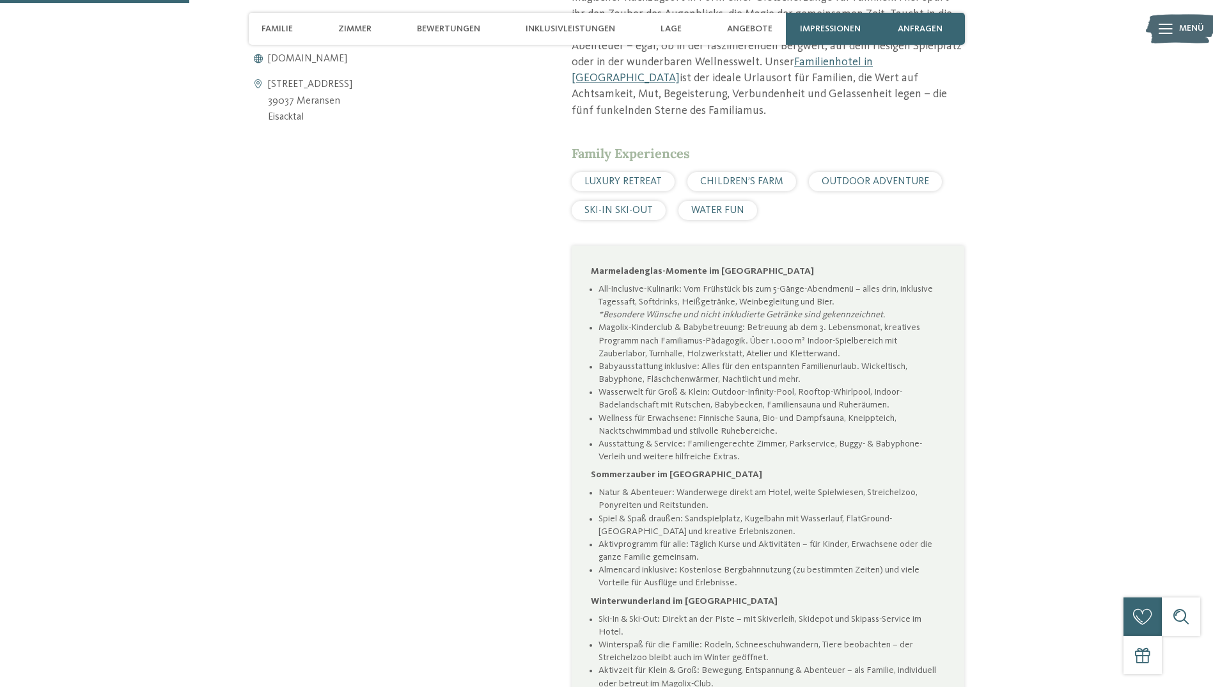
click at [727, 211] on span "WATER FUN" at bounding box center [717, 210] width 53 height 10
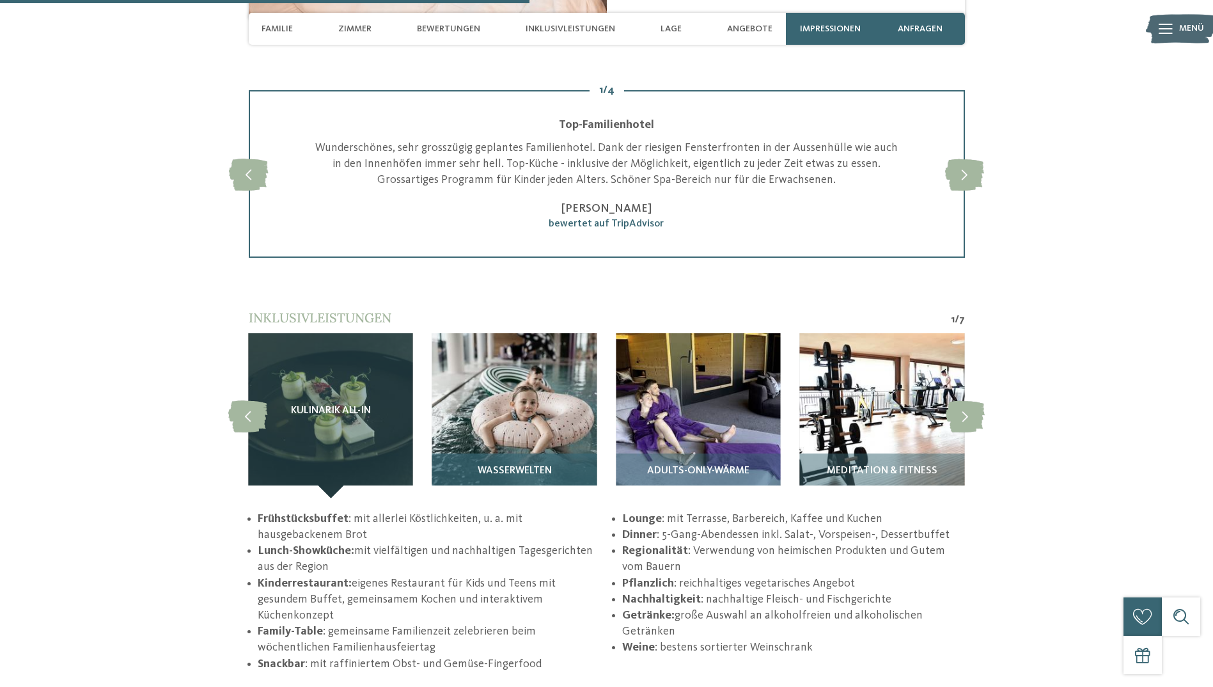
scroll to position [1983, 0]
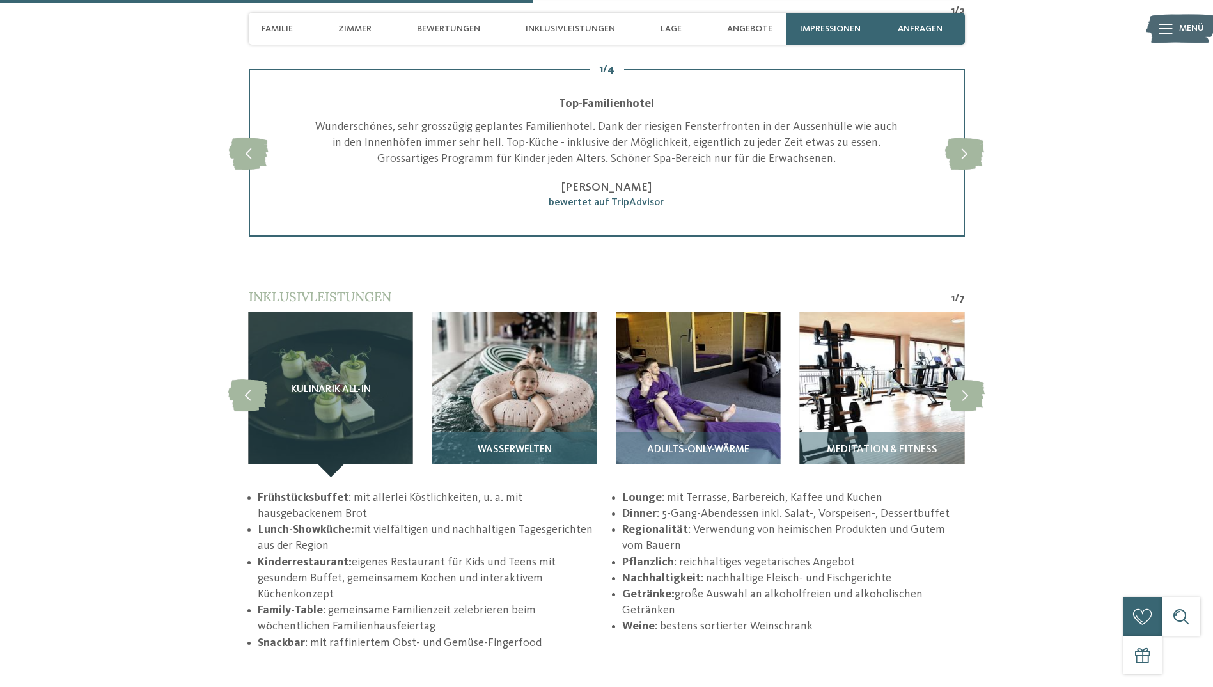
click at [517, 366] on img at bounding box center [514, 394] width 164 height 164
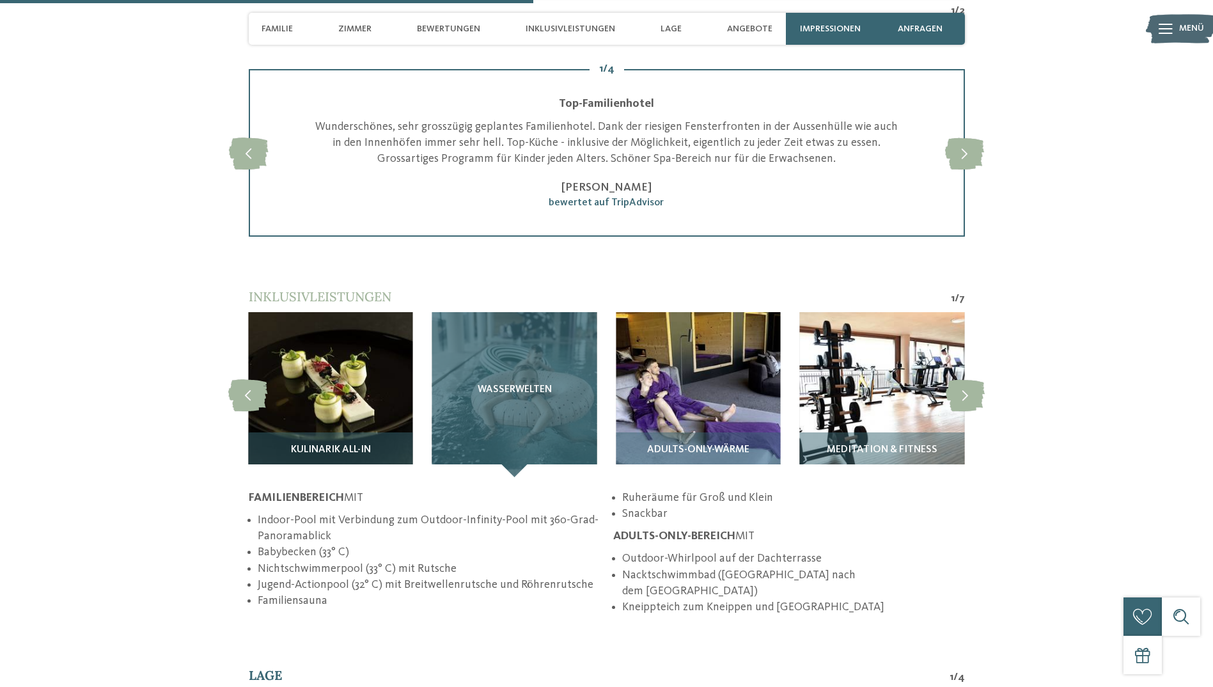
click at [519, 366] on div "Wasserwelten" at bounding box center [514, 394] width 164 height 164
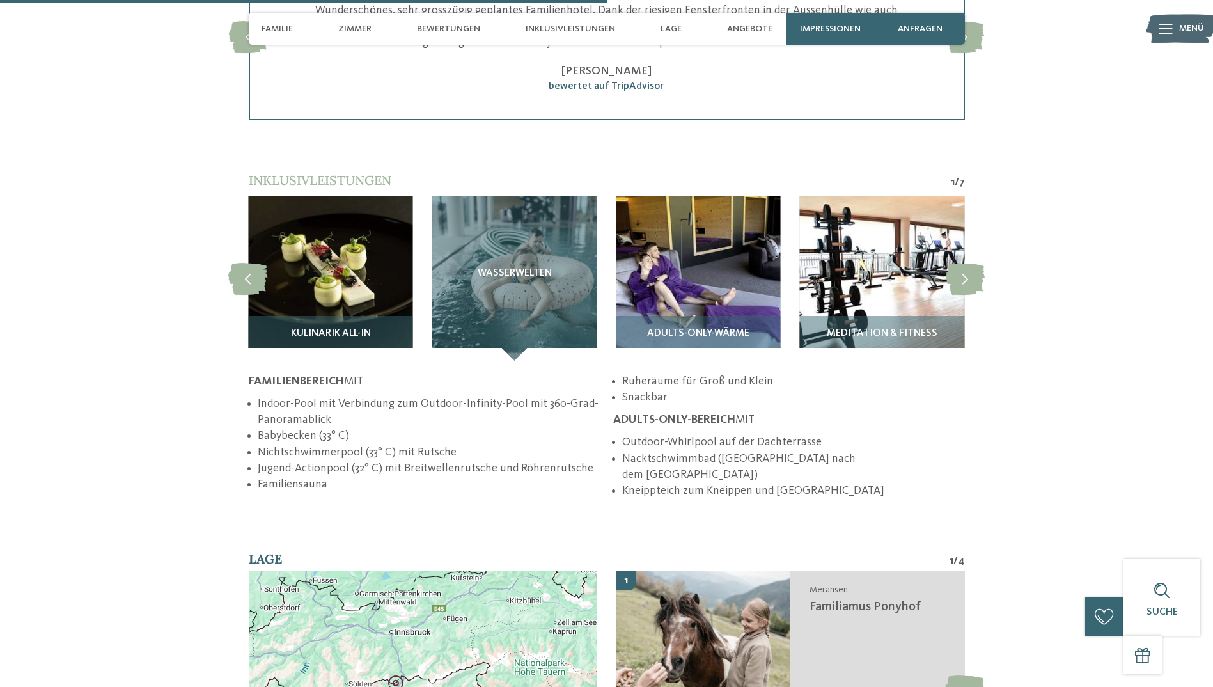
scroll to position [2239, 0]
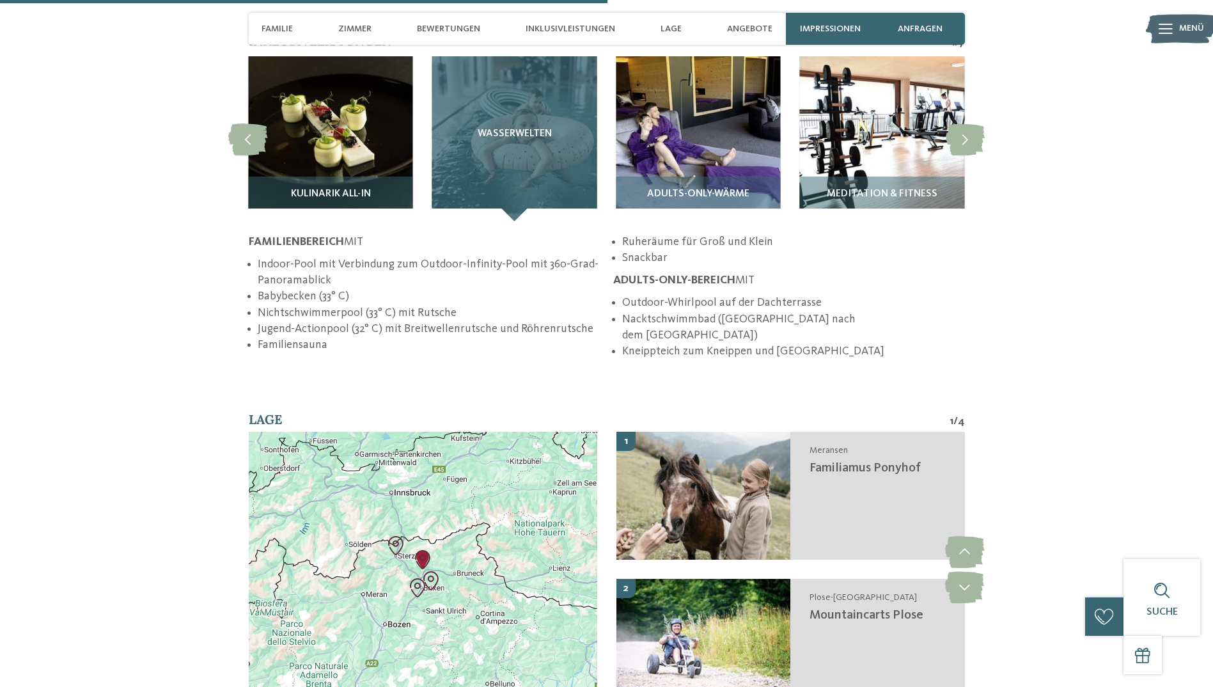
click at [517, 141] on div "Wasserwelten" at bounding box center [514, 138] width 164 height 164
click at [515, 132] on span "Wasserwelten" at bounding box center [515, 135] width 74 height 12
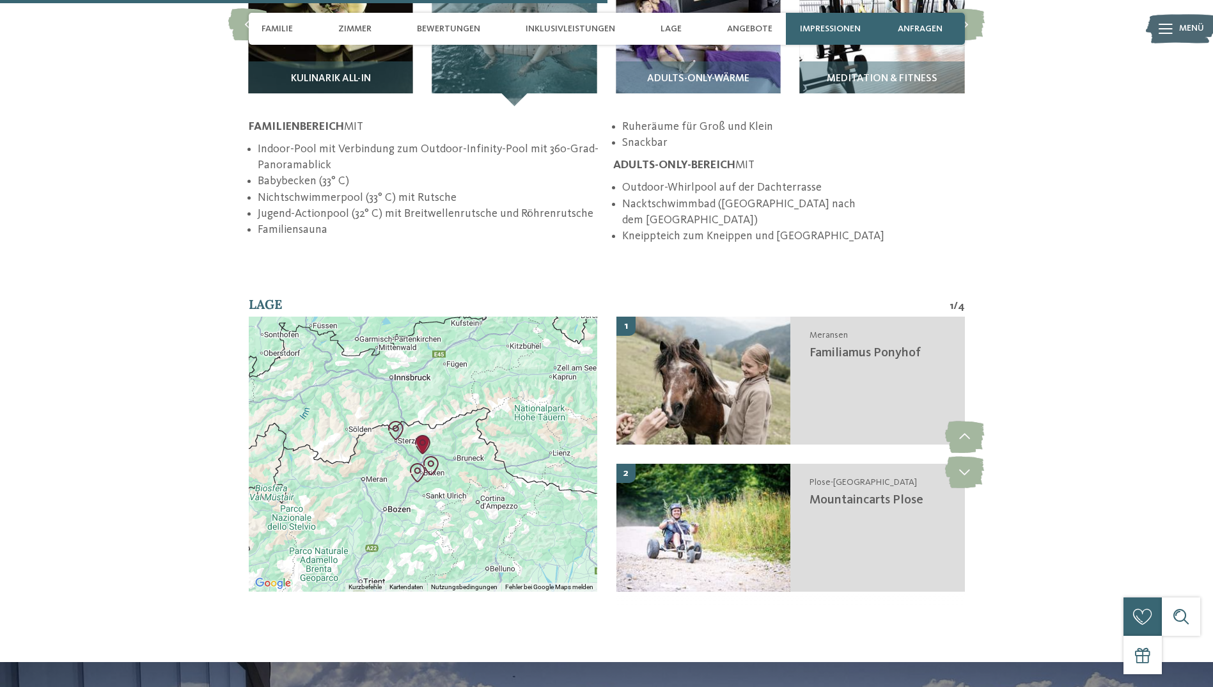
scroll to position [2495, 0]
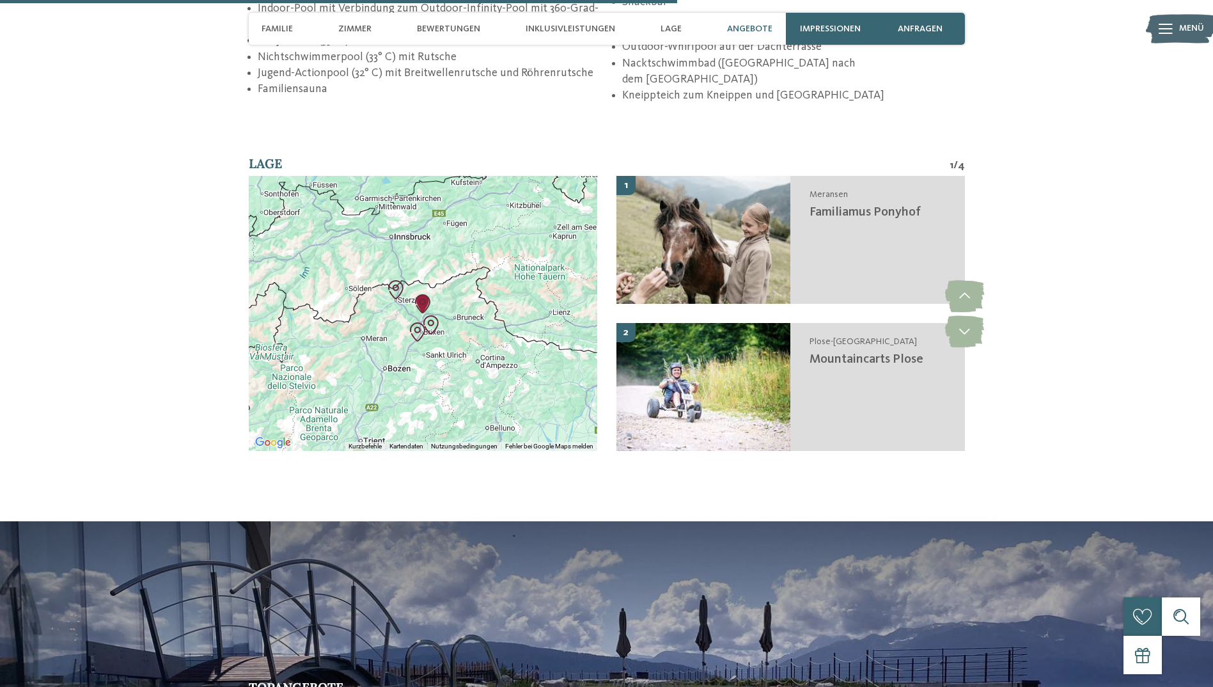
click at [750, 34] on span "Angebote" at bounding box center [749, 29] width 45 height 11
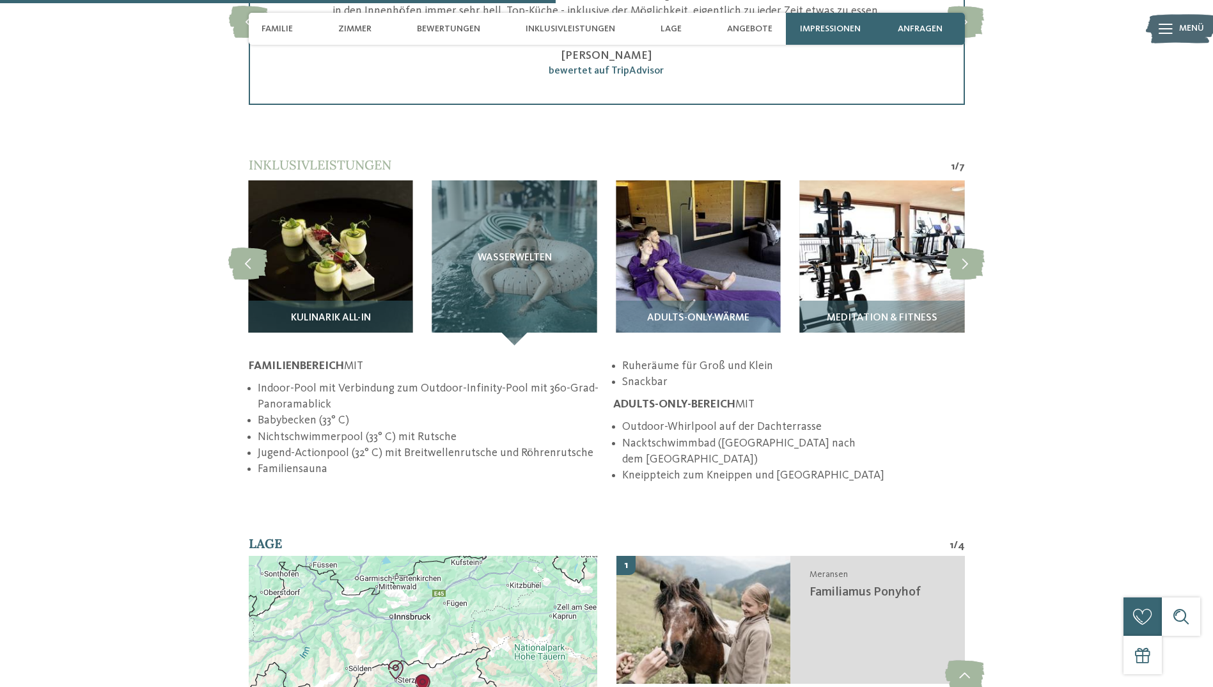
scroll to position [2047, 0]
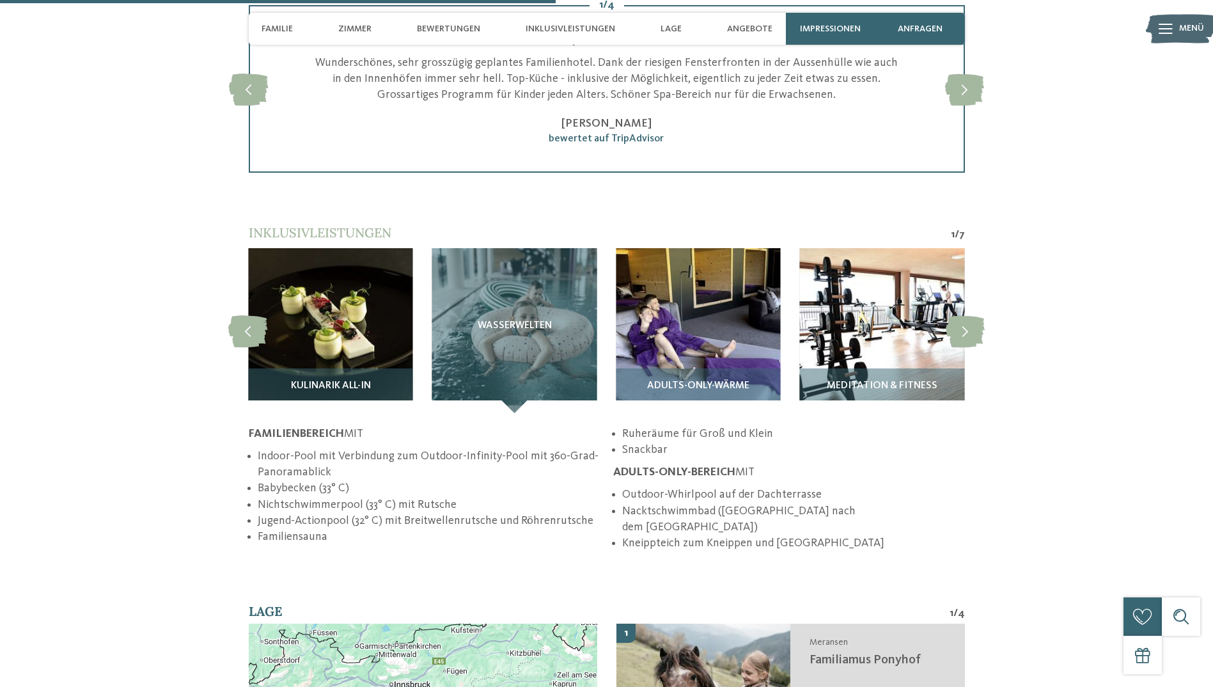
click at [1155, 27] on img at bounding box center [1181, 29] width 70 height 35
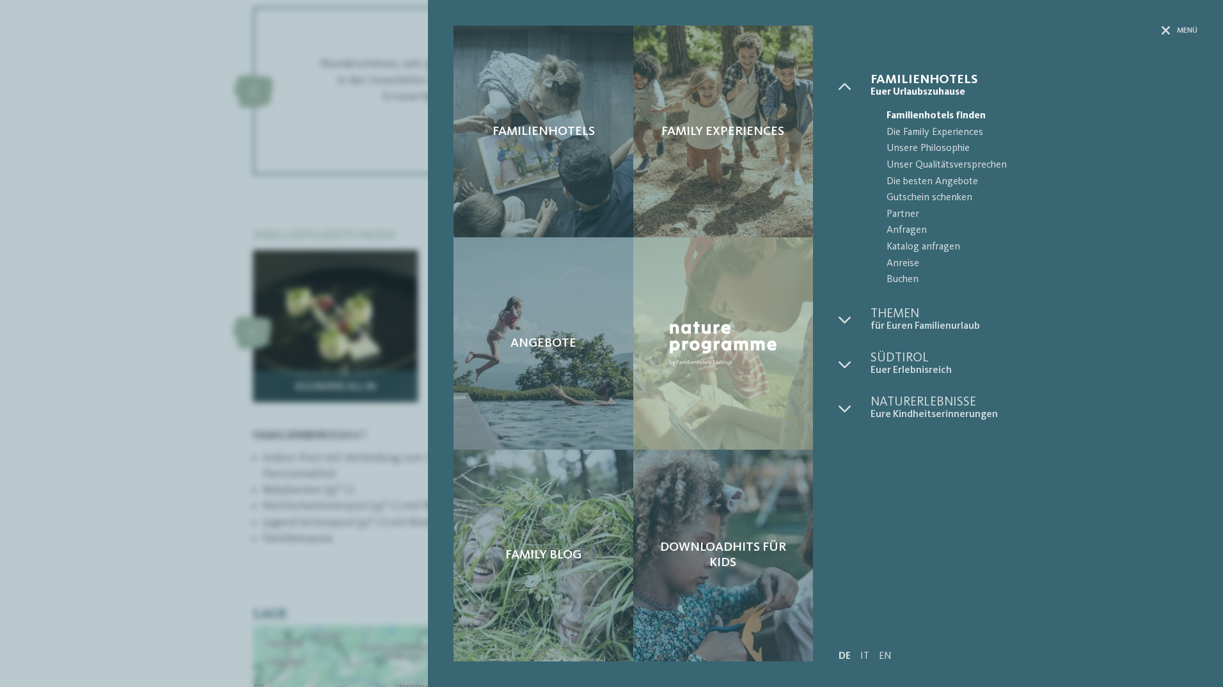
drag, startPoint x: 1155, startPoint y: 27, endPoint x: 965, endPoint y: 473, distance: 485.2
click at [965, 473] on div "Familienhotels Euer Urlaubszuhause" at bounding box center [1018, 344] width 359 height 540
click at [1177, 32] on span "Menü" at bounding box center [1187, 31] width 20 height 11
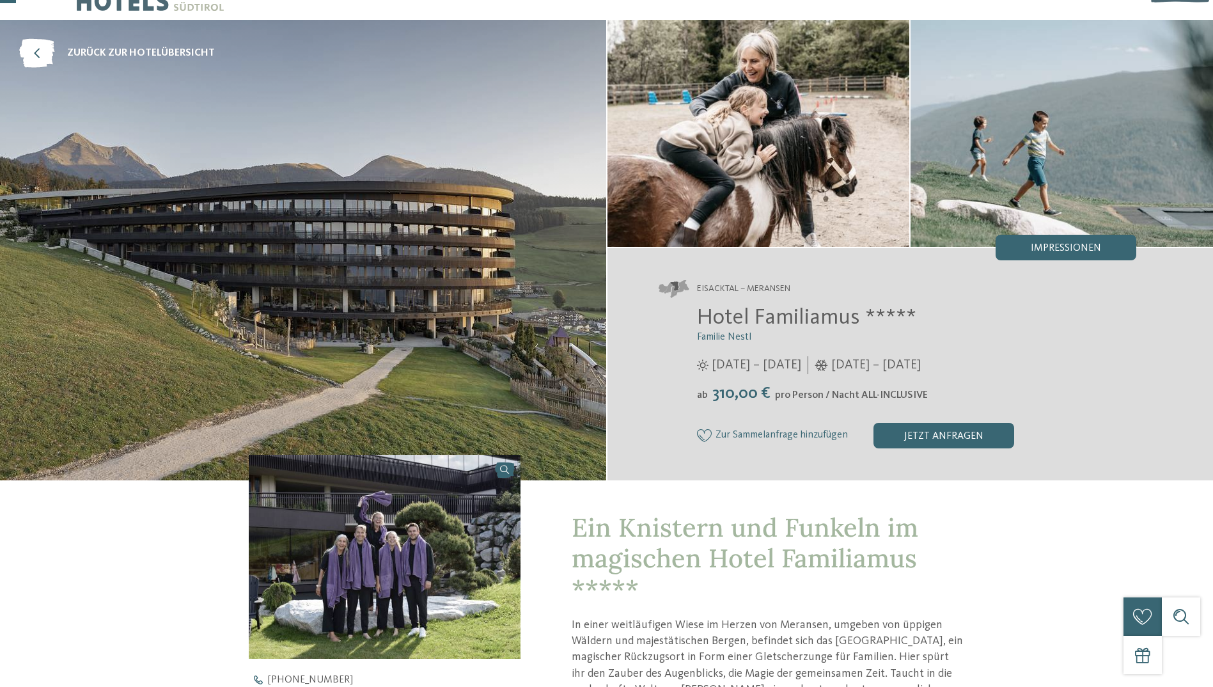
scroll to position [64, 0]
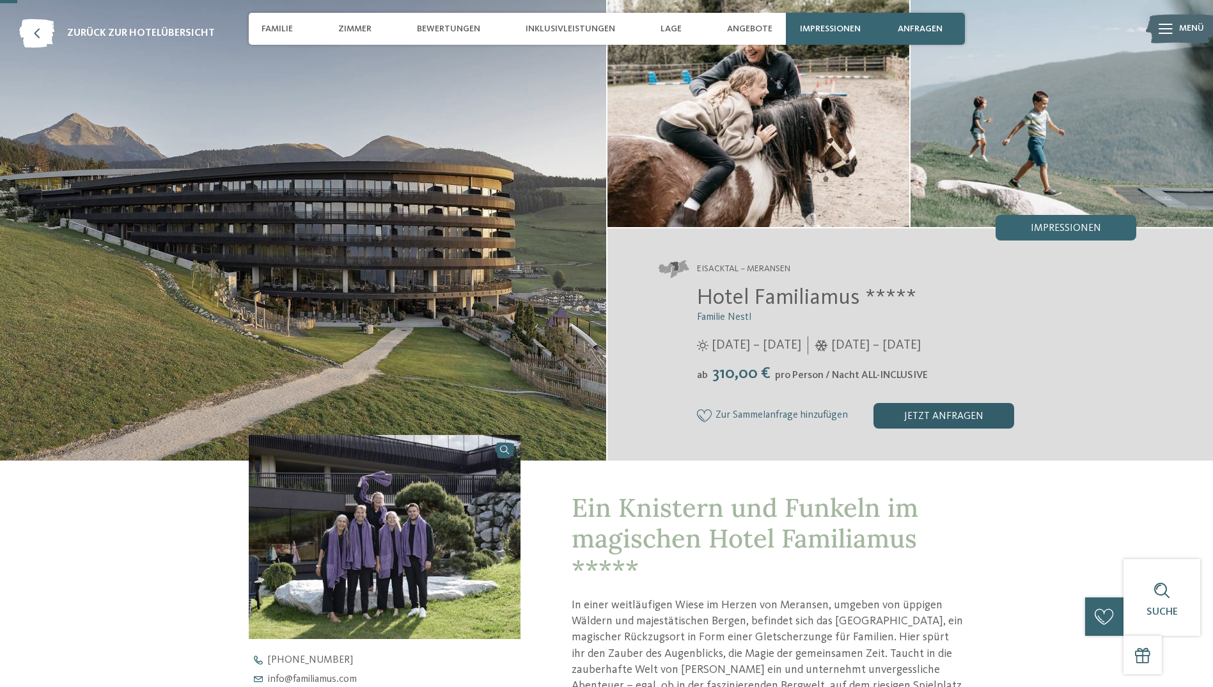
click at [940, 408] on div "jetzt anfragen" at bounding box center [944, 416] width 141 height 26
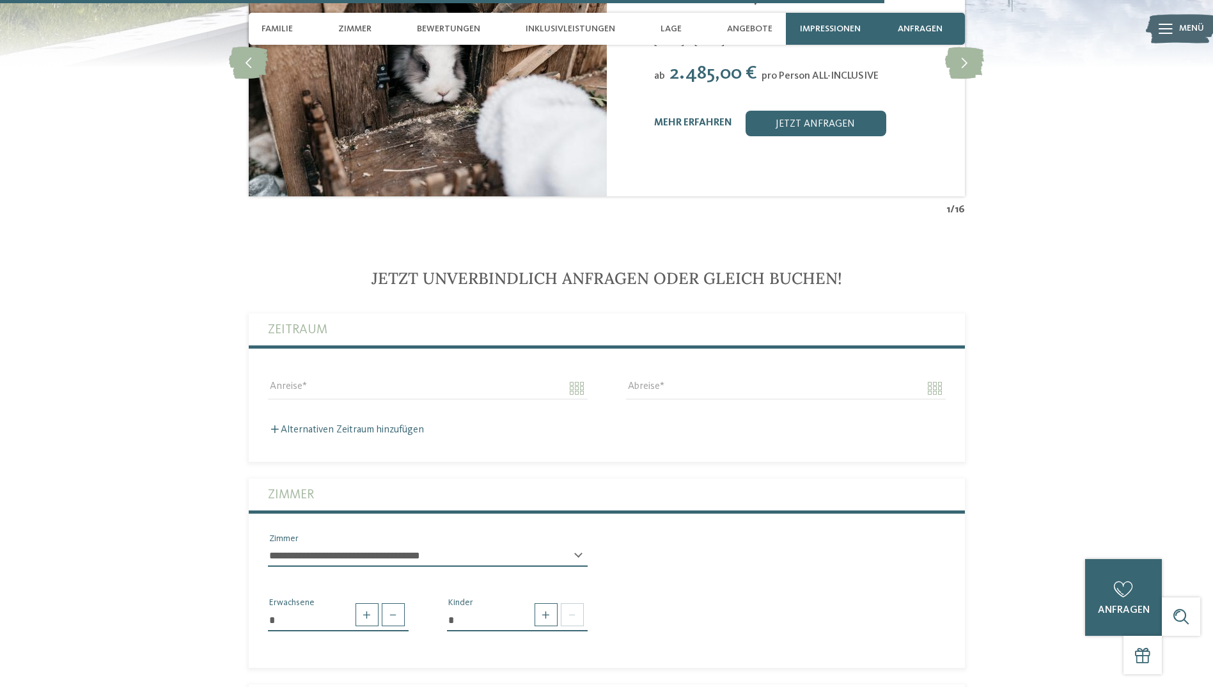
scroll to position [3012, 0]
